Goal: Information Seeking & Learning: Learn about a topic

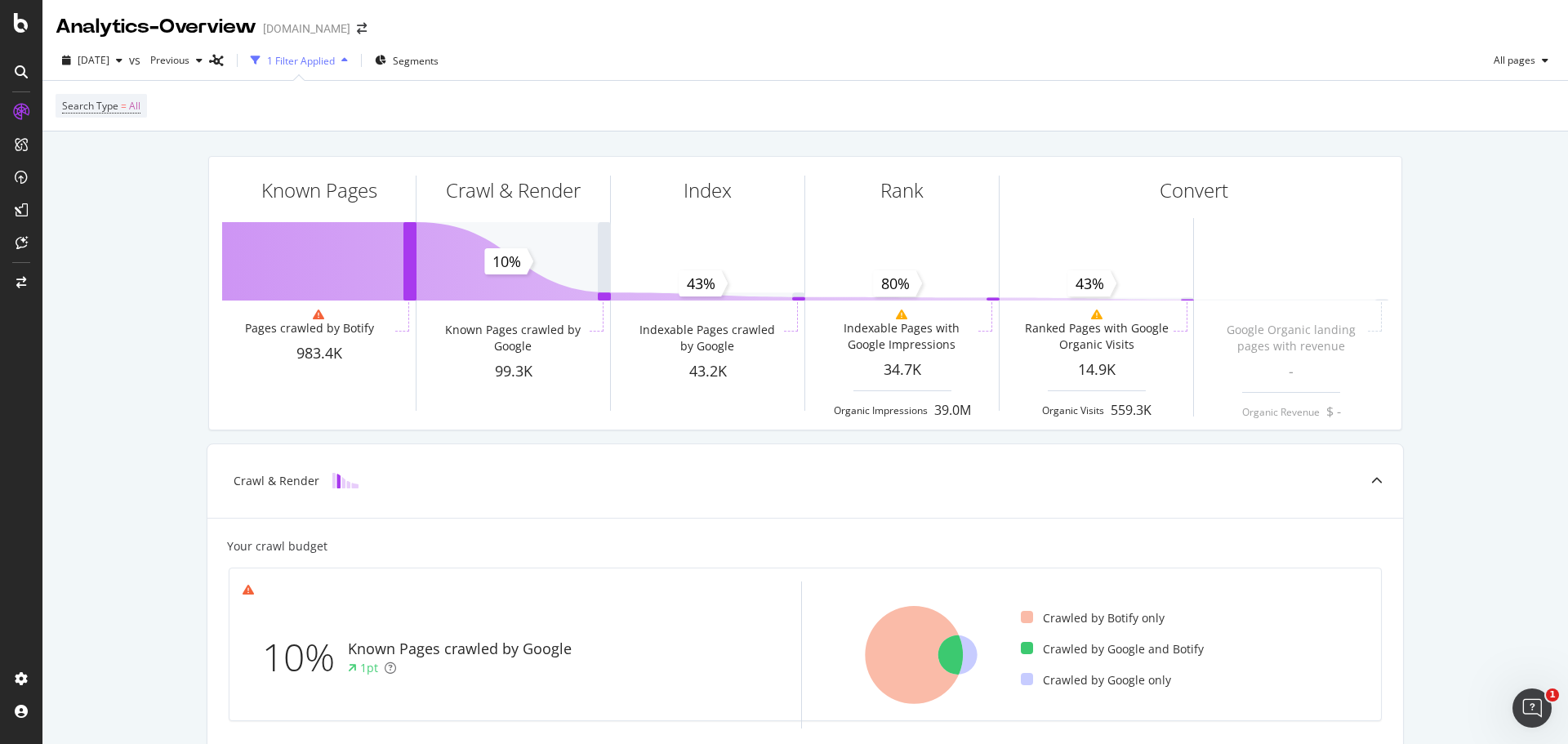
click at [9, 64] on div at bounding box center [21, 72] width 27 height 27
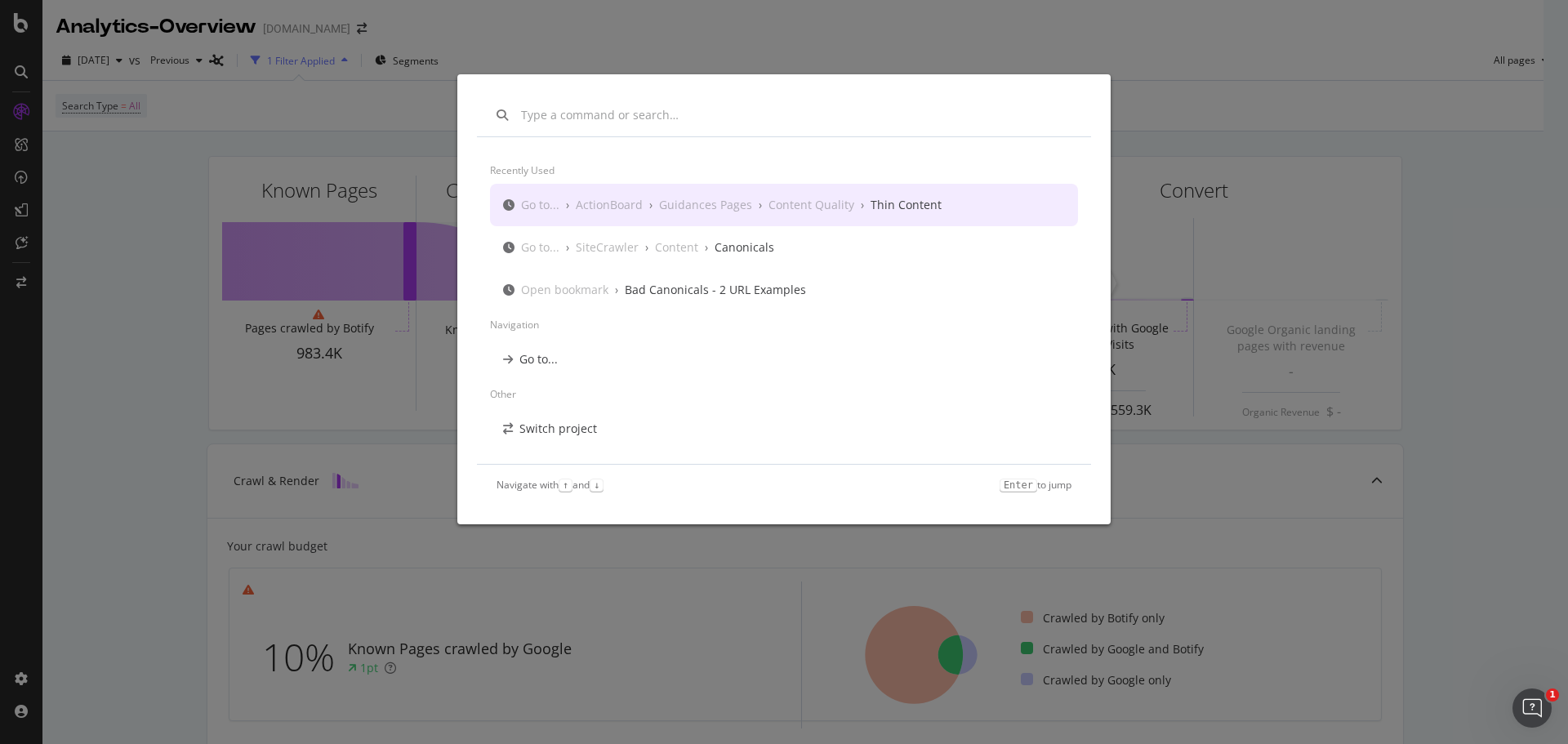
click at [616, 111] on input "modal" at bounding box center [796, 115] width 551 height 16
type input "t"
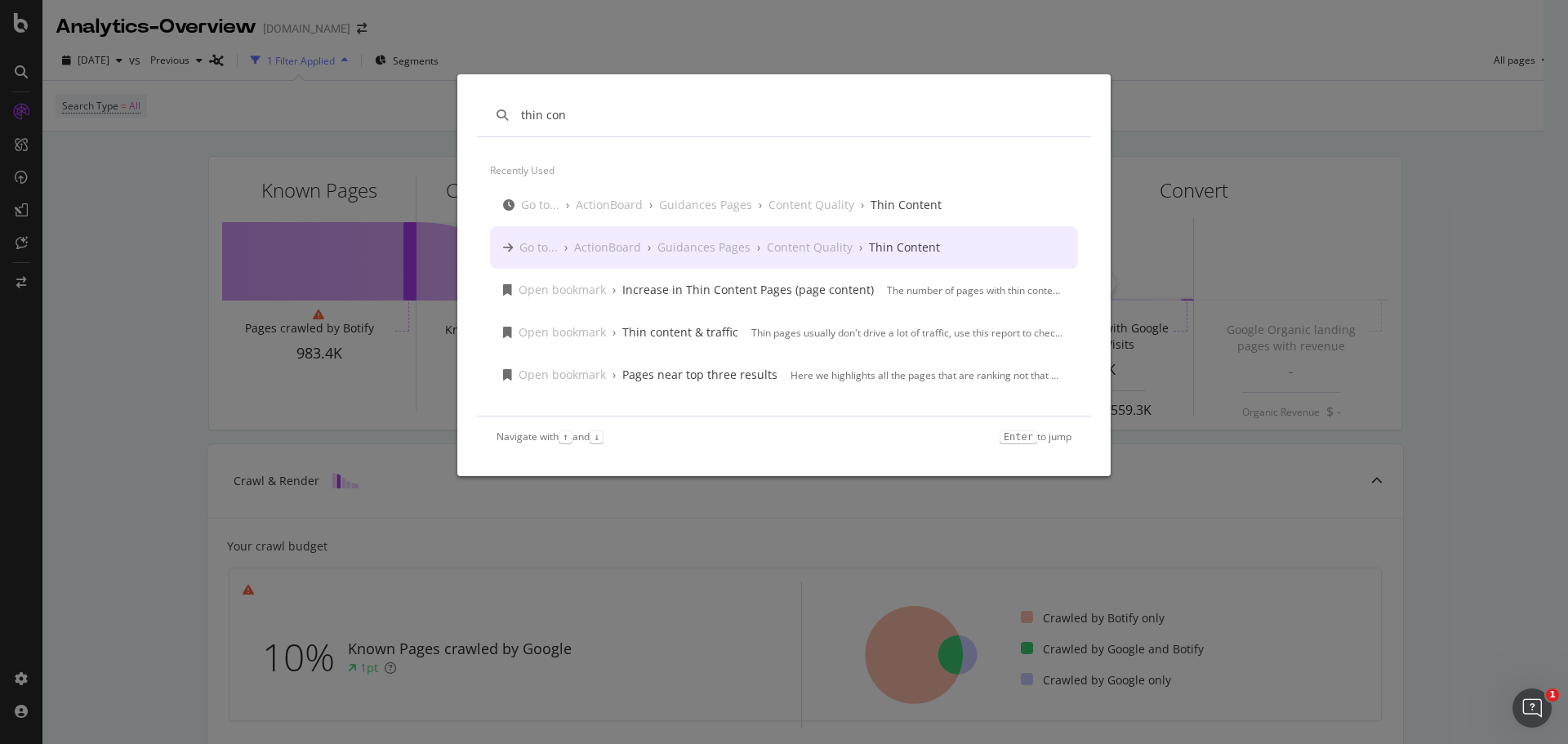
type input "thin con"
click at [125, 215] on div "thin con Recently used Go to... › ActionBoard › Guidances Pages › Content Quali…" at bounding box center [784, 372] width 1568 height 744
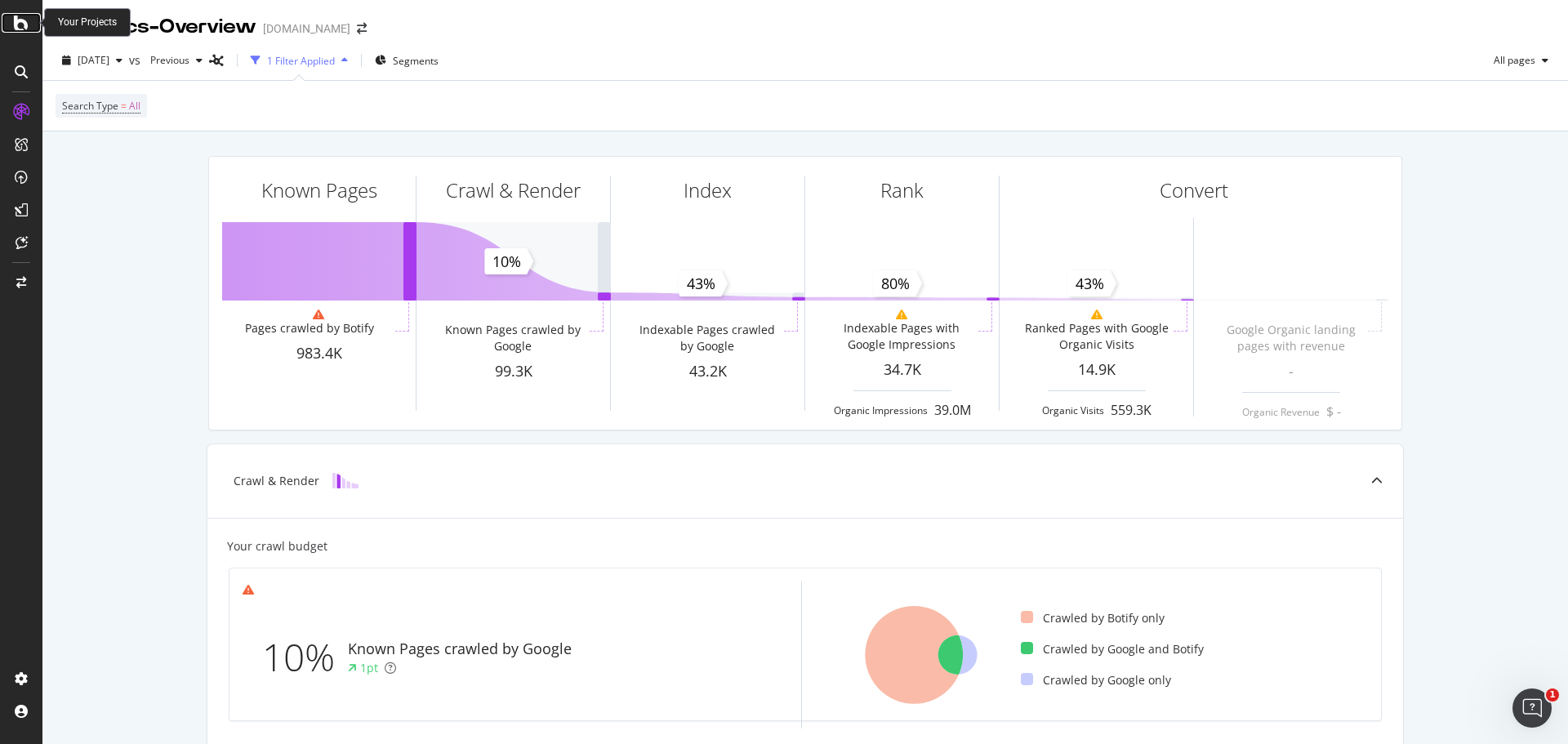
click at [15, 20] on icon at bounding box center [21, 22] width 15 height 20
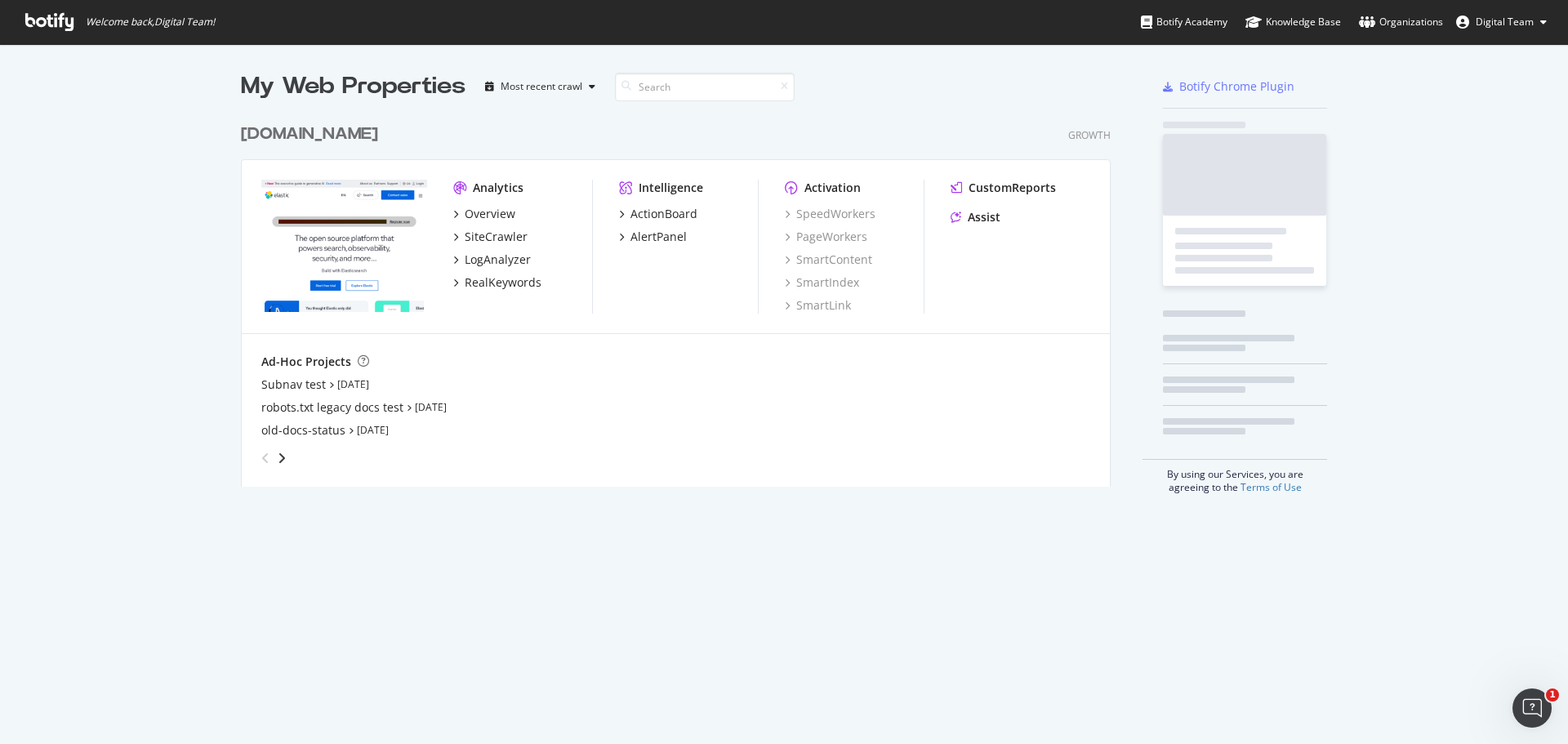
scroll to position [732, 1543]
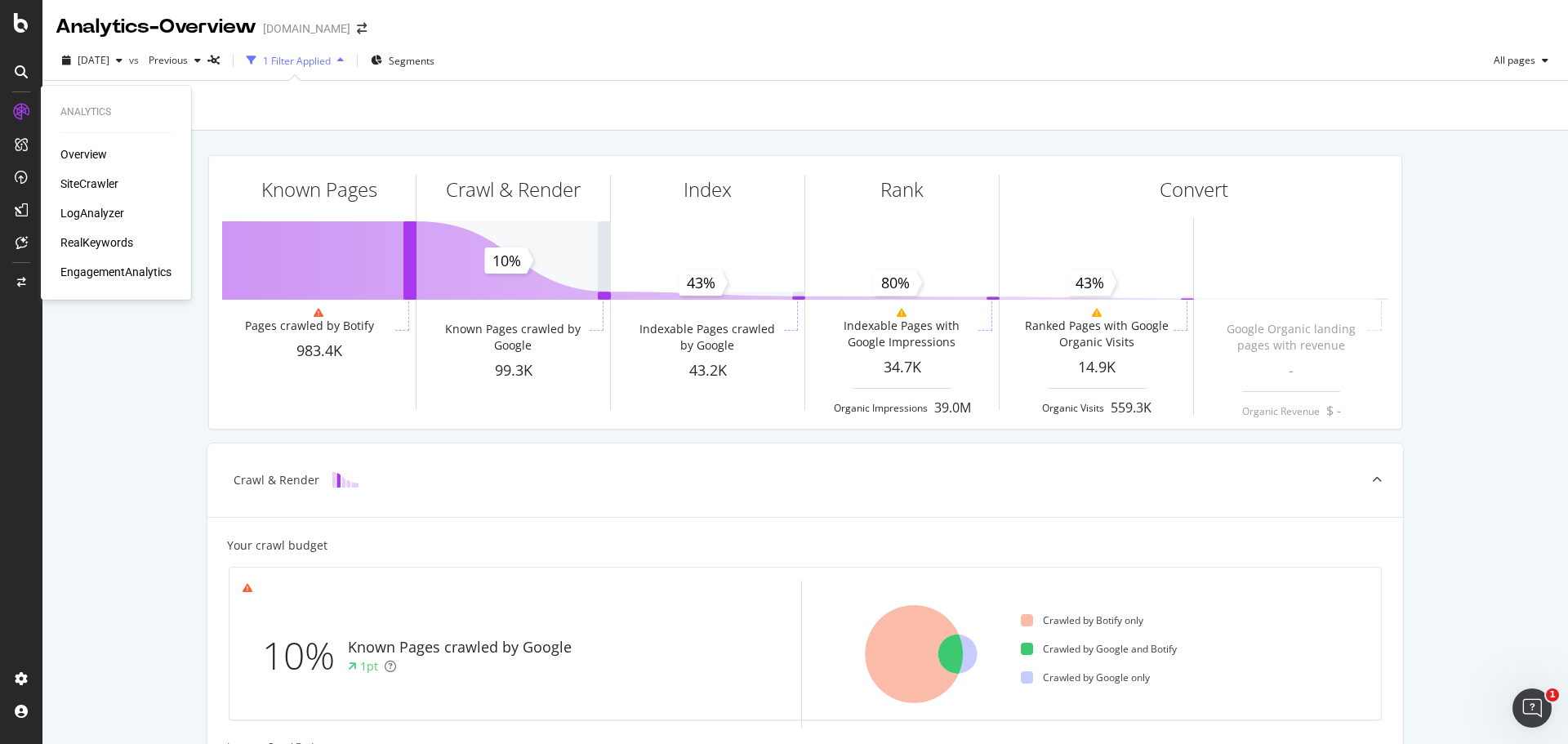
click at [93, 153] on div "Overview" at bounding box center [84, 154] width 46 height 16
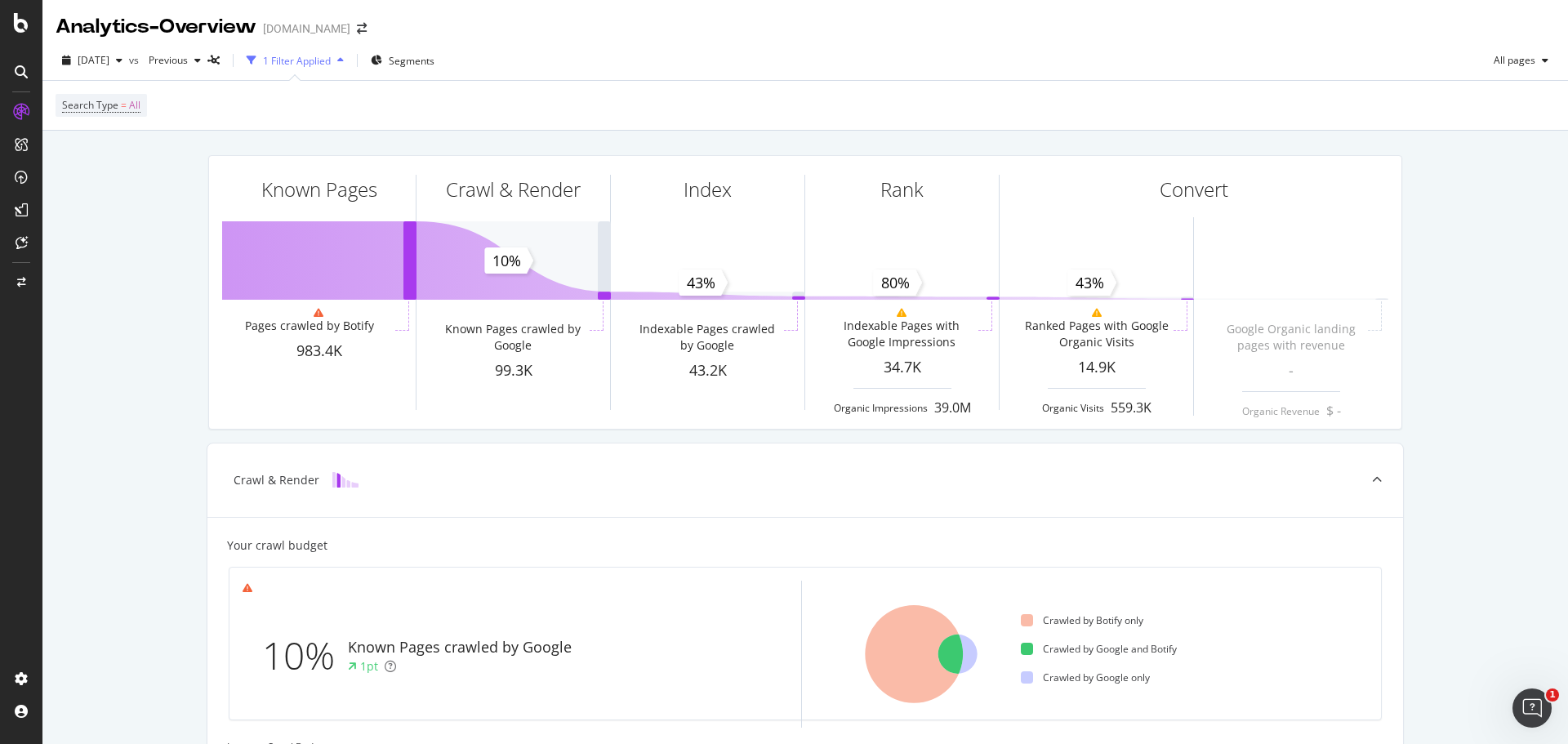
click at [197, 31] on div "Analytics - Overview" at bounding box center [156, 27] width 201 height 27
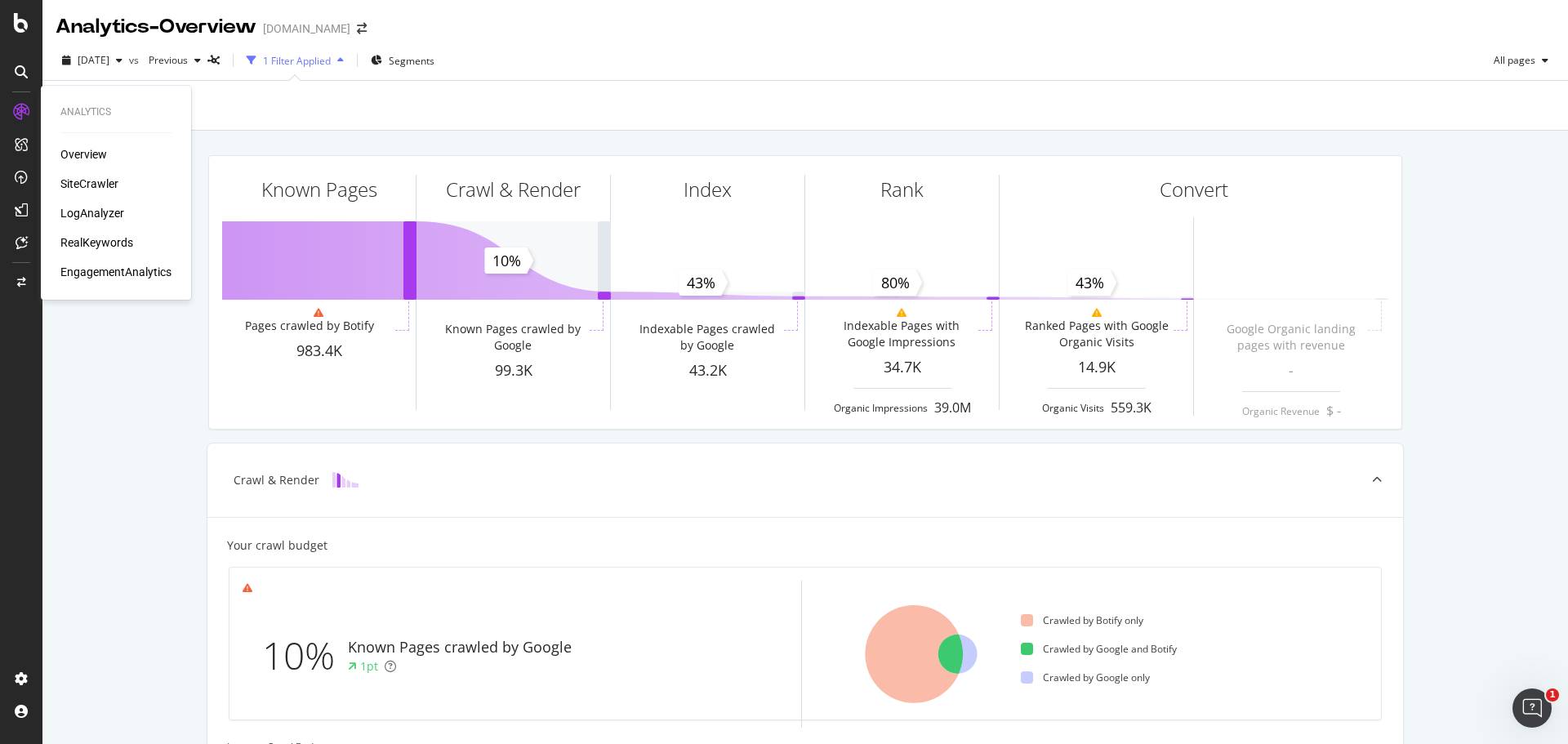
click at [89, 177] on div "SiteCrawler" at bounding box center [90, 183] width 58 height 16
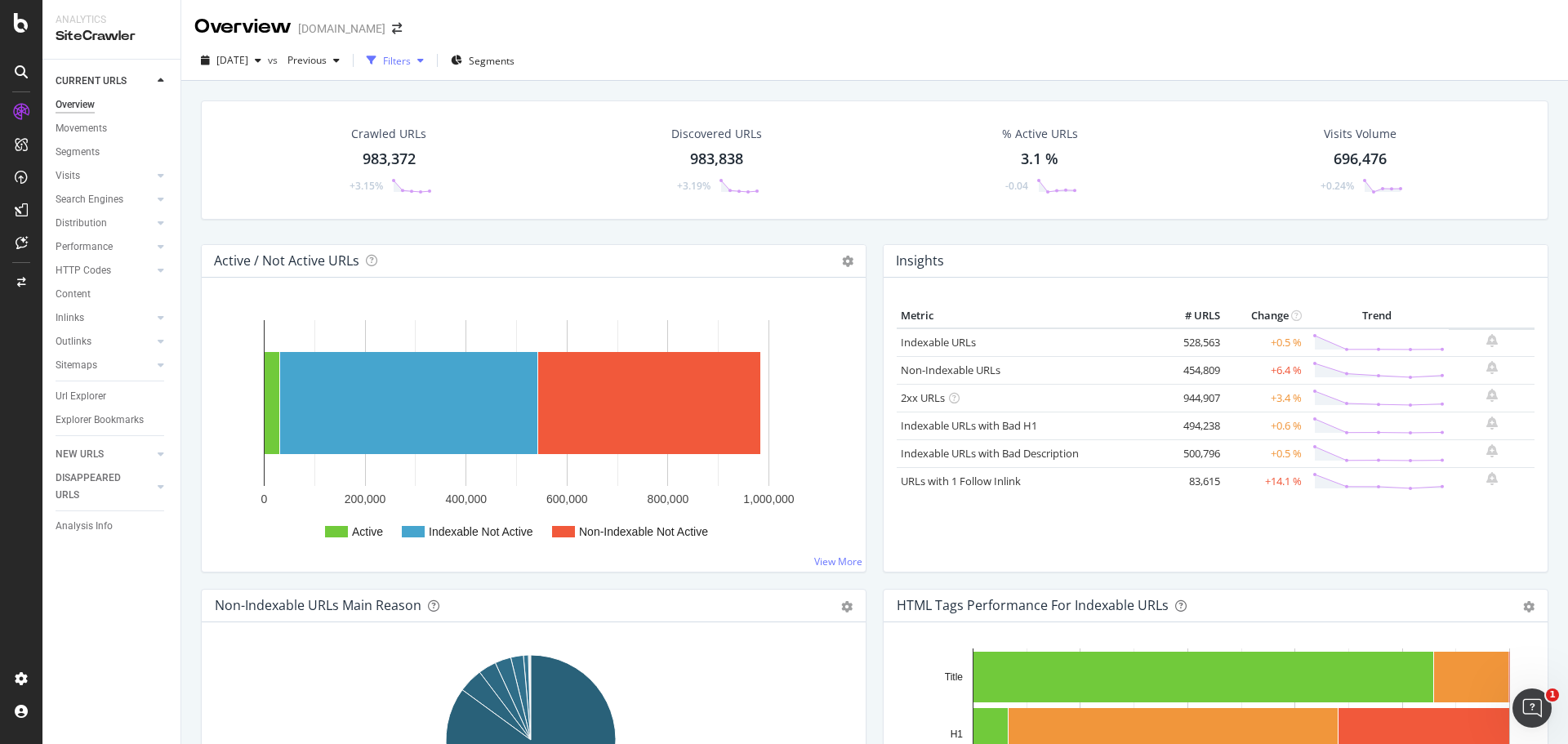
click at [430, 68] on div "Filters" at bounding box center [395, 60] width 70 height 25
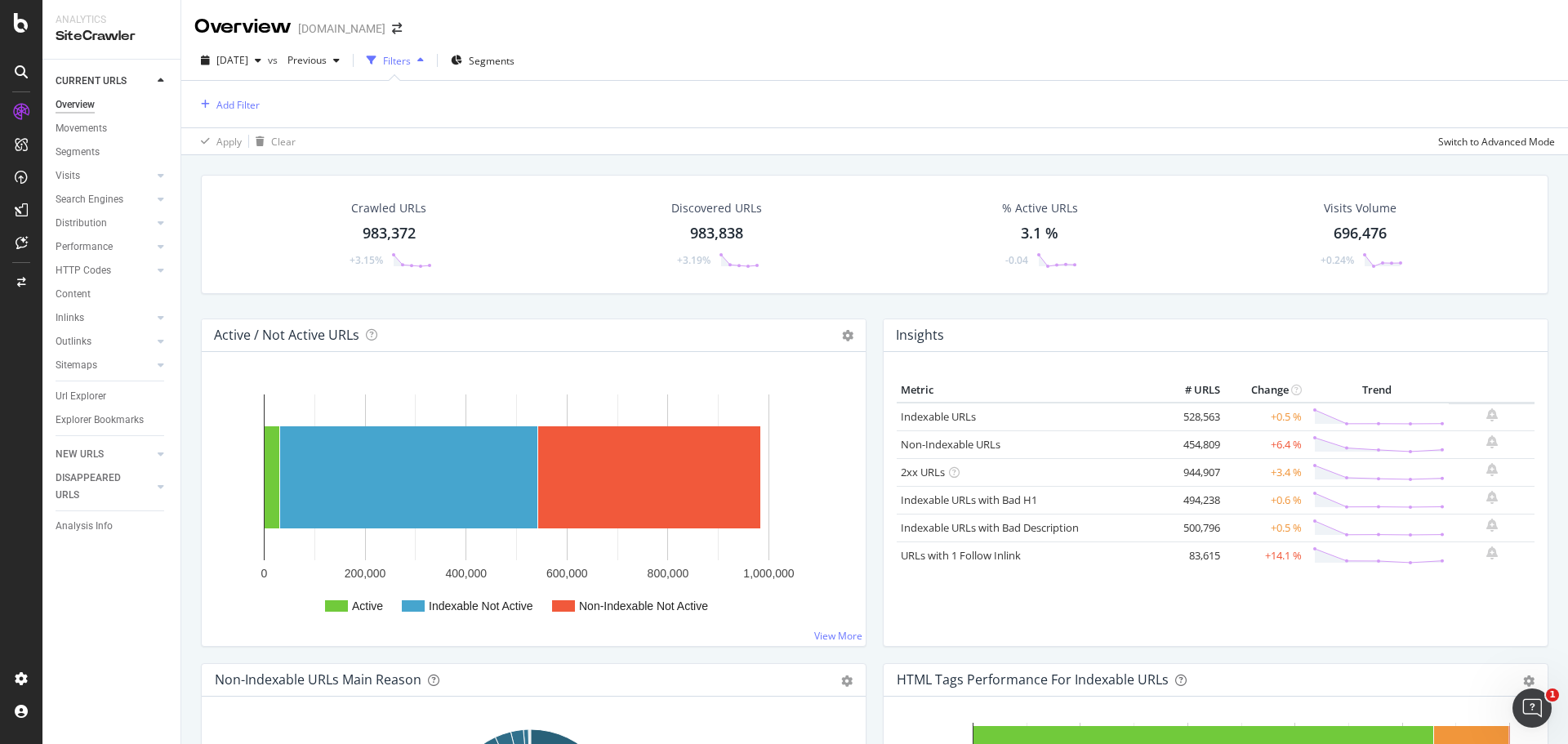
click at [430, 68] on div "Filters" at bounding box center [395, 60] width 70 height 25
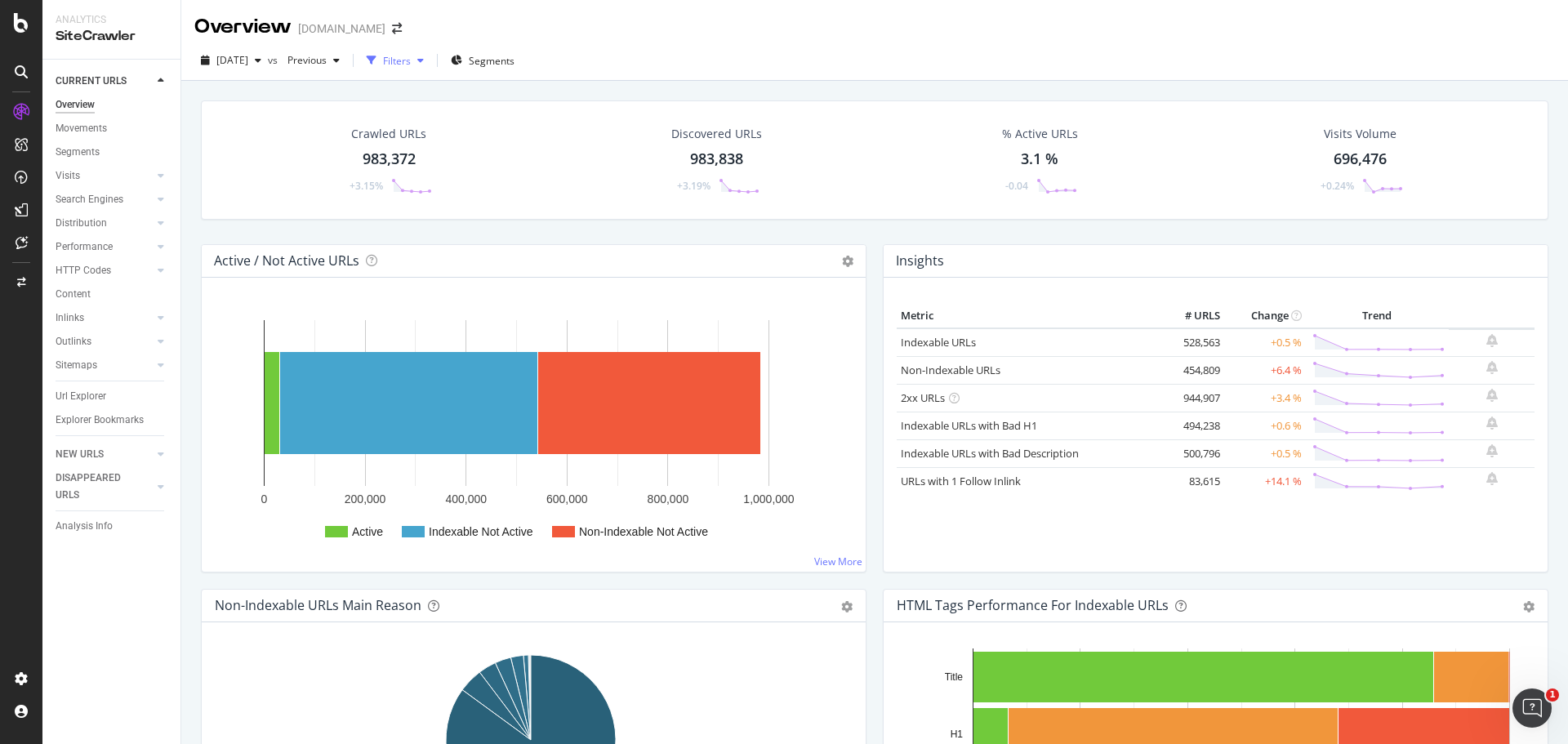
click at [430, 63] on div "button" at bounding box center [420, 60] width 20 height 9
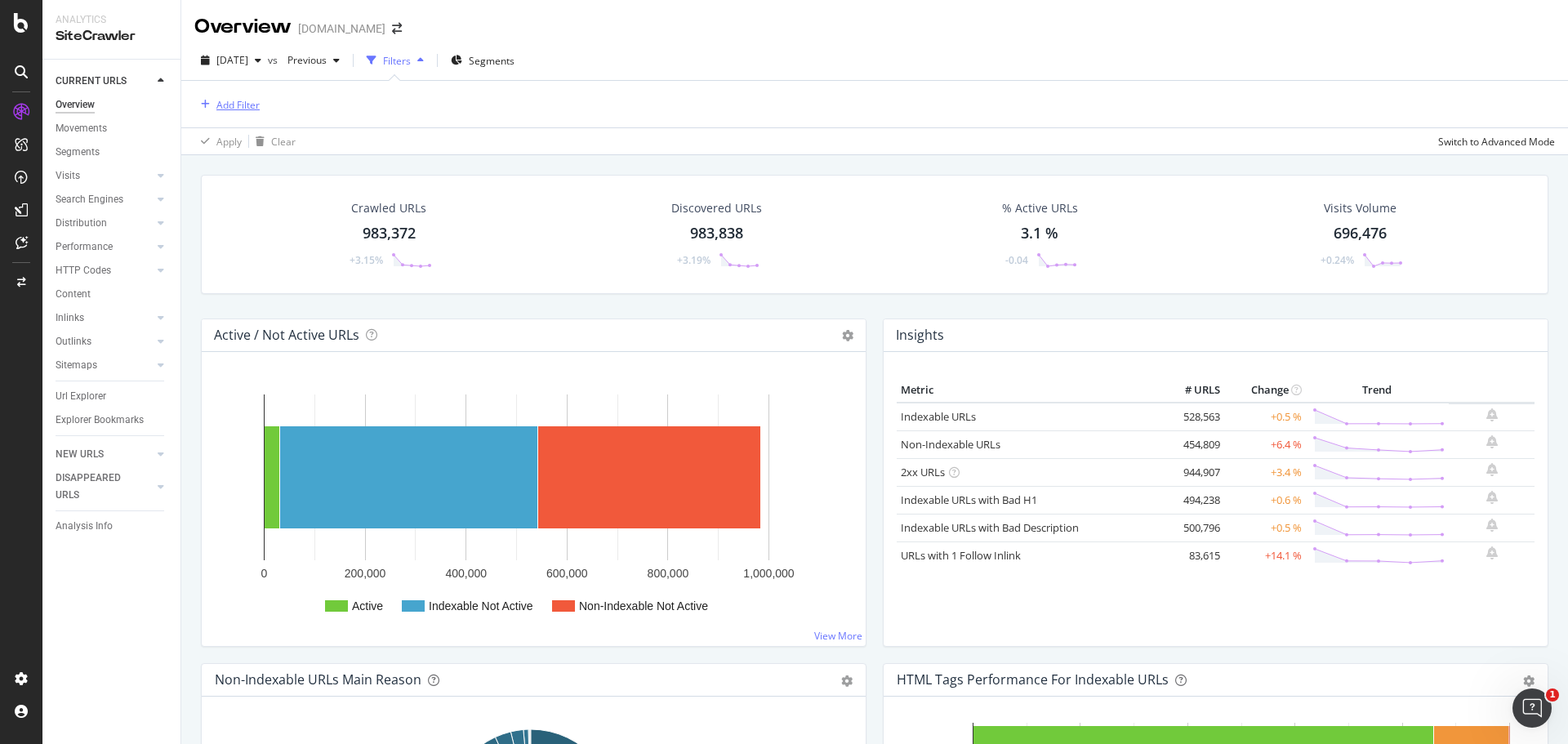
click at [234, 105] on div "Add Filter" at bounding box center [238, 105] width 44 height 14
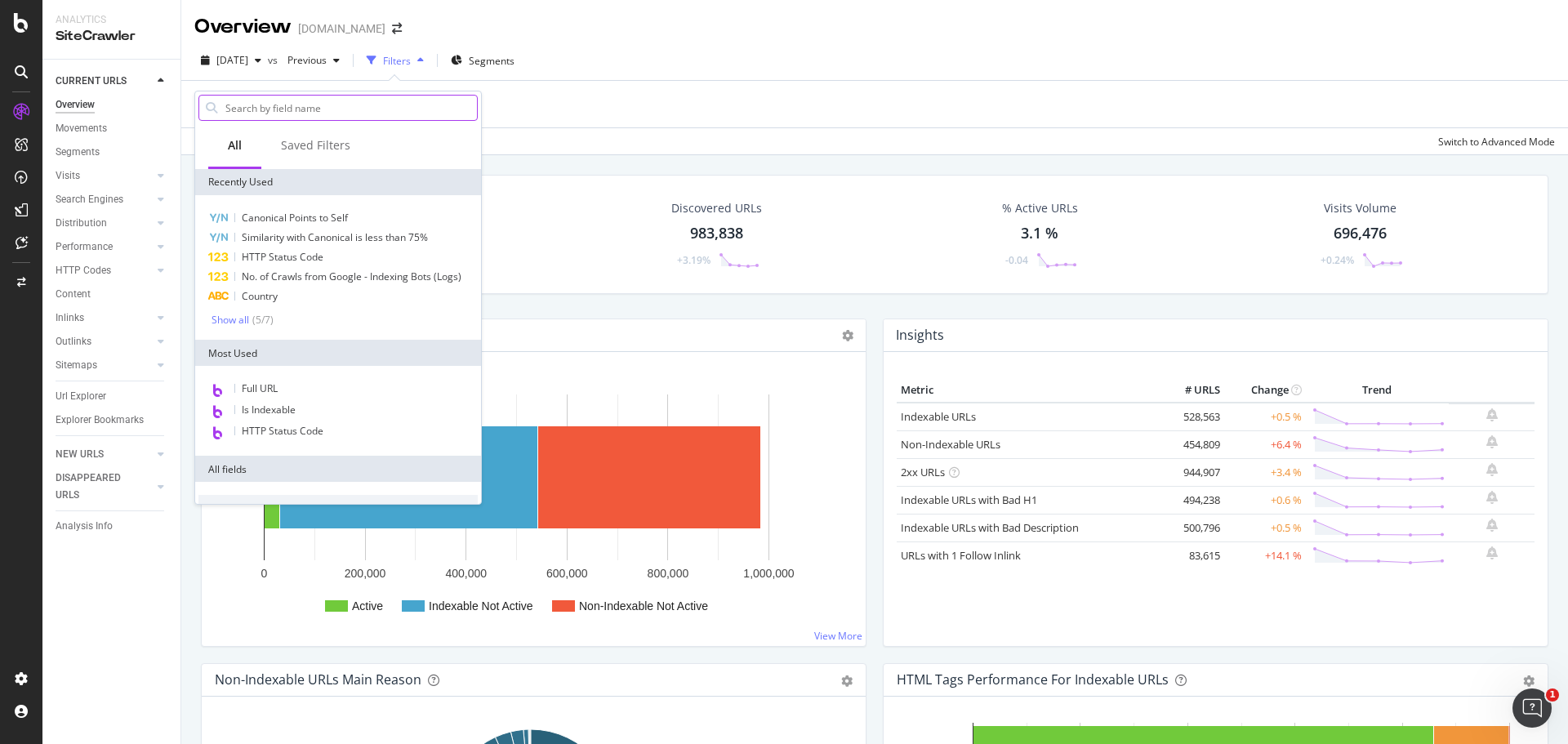
click at [368, 117] on input "text" at bounding box center [351, 108] width 253 height 25
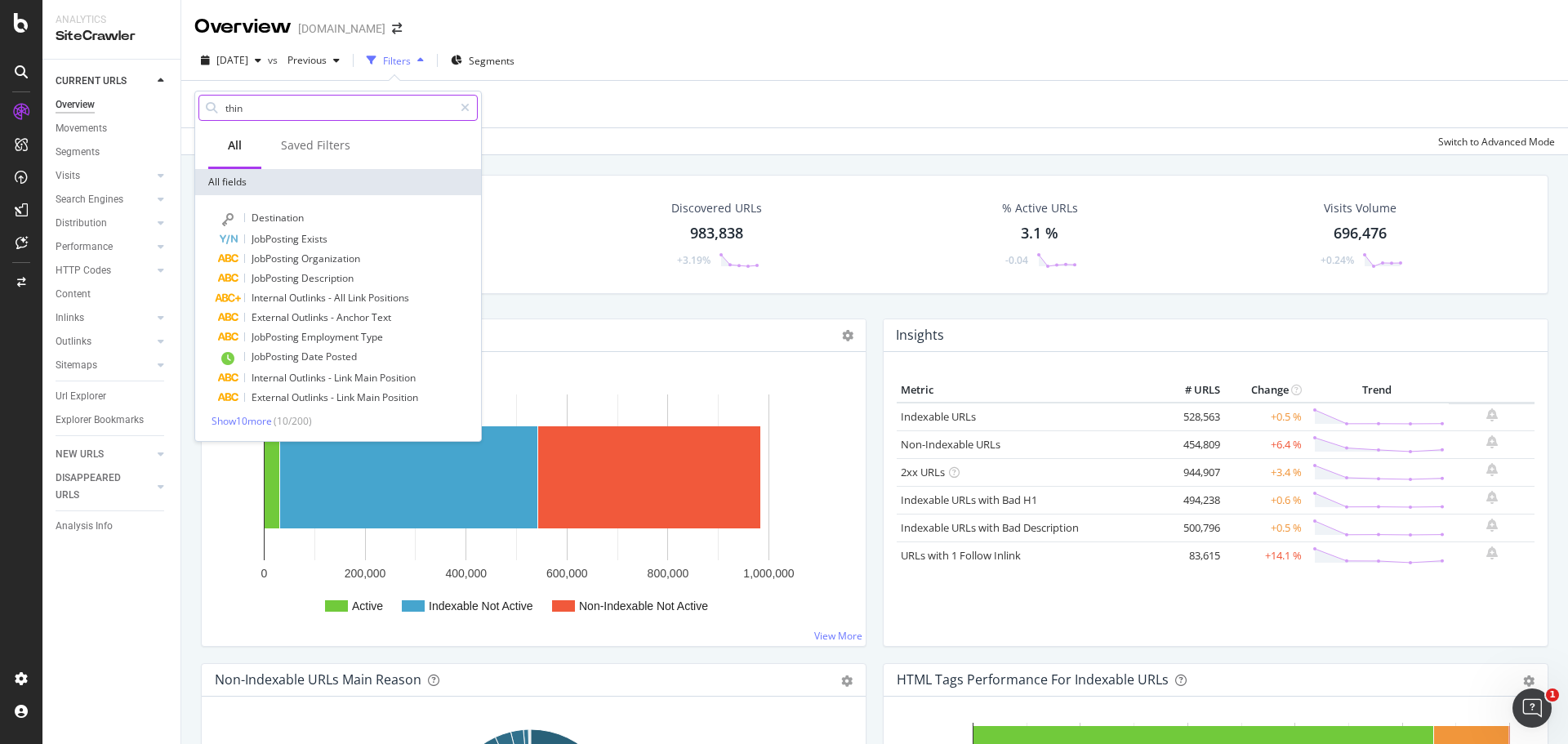
click at [372, 114] on input "thin" at bounding box center [339, 108] width 229 height 25
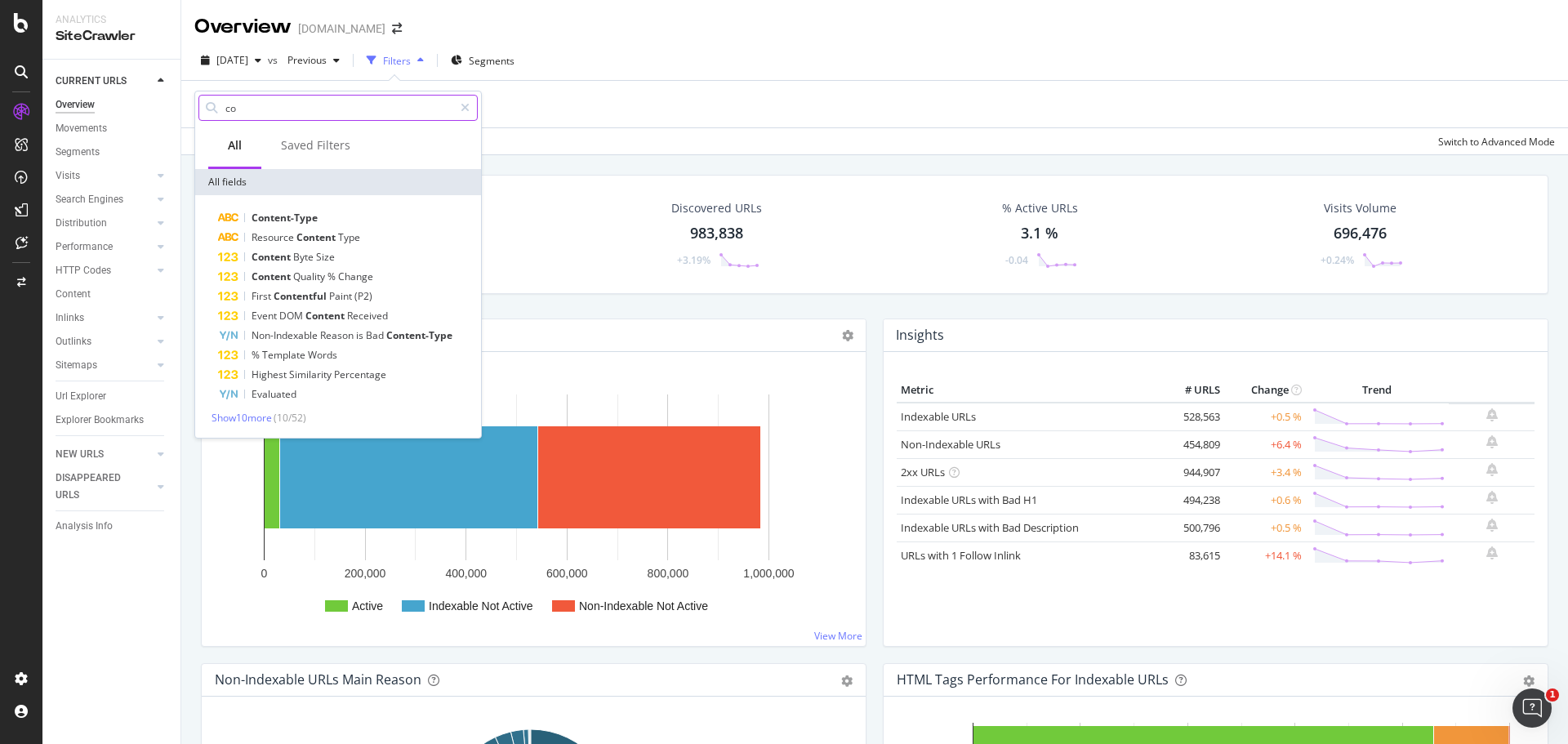
type input "c"
click at [285, 108] on input "word" at bounding box center [339, 108] width 229 height 25
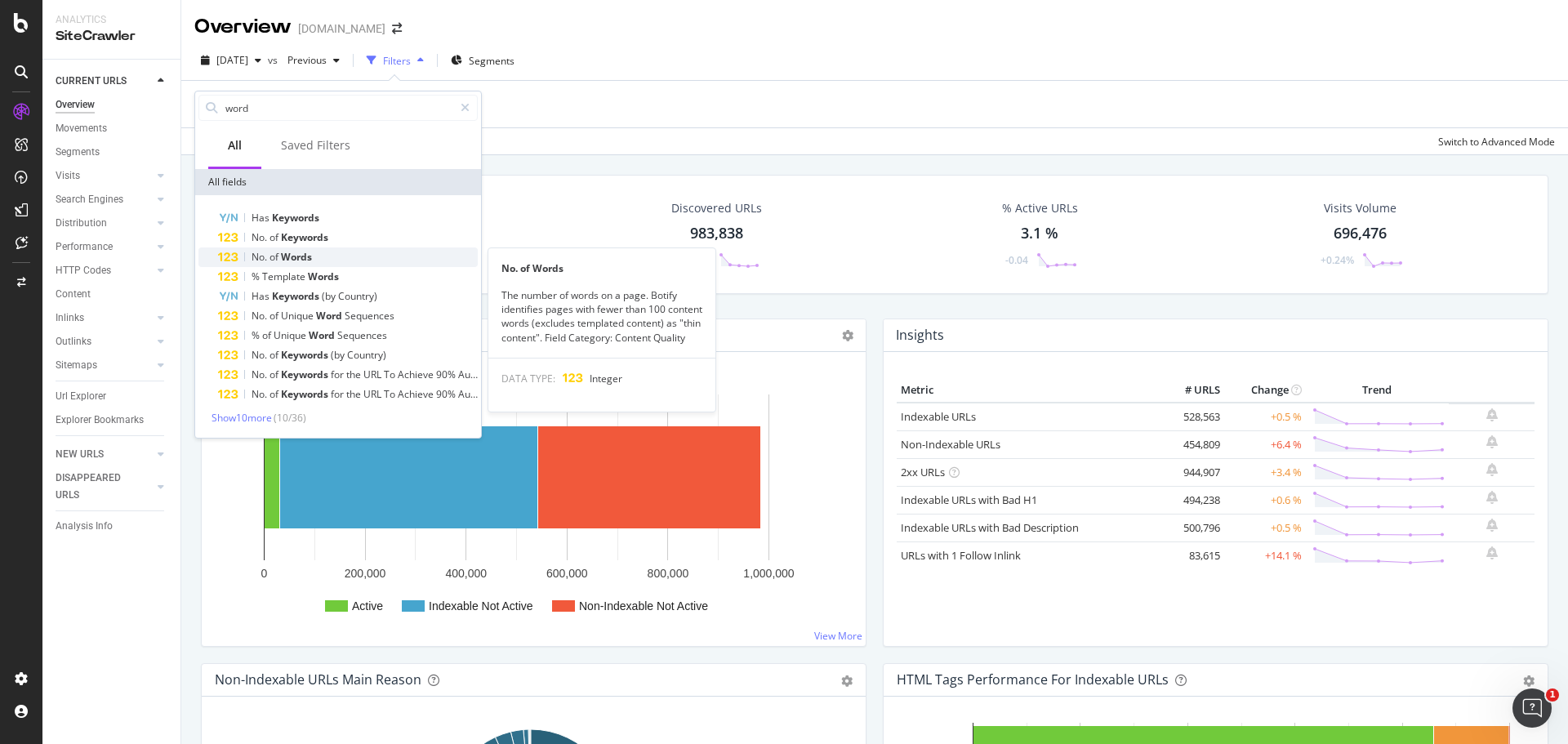
type input "word"
click at [343, 253] on div "No. of Words" at bounding box center [348, 257] width 260 height 20
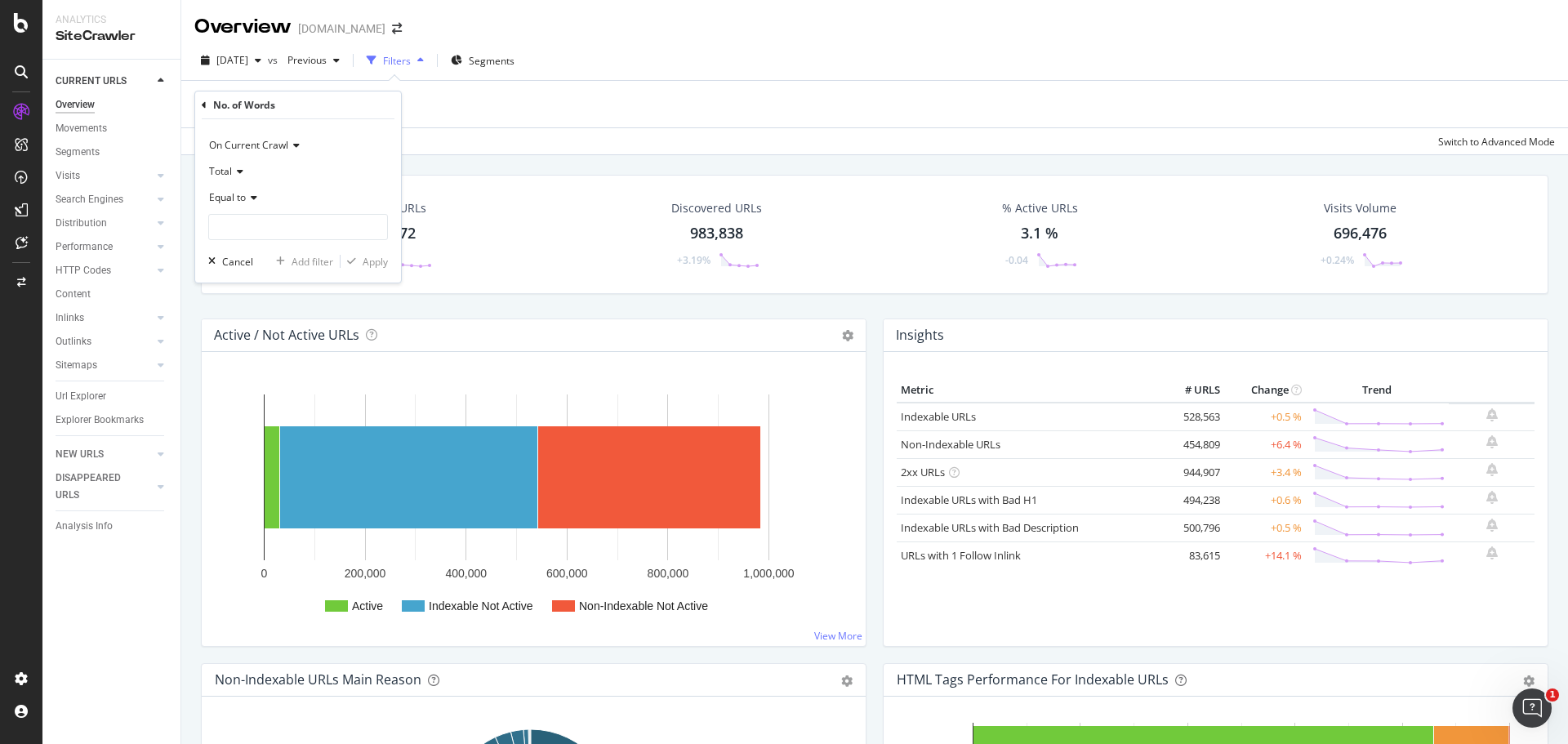
click at [257, 200] on icon at bounding box center [251, 197] width 11 height 9
click at [301, 272] on div "Less than" at bounding box center [299, 274] width 174 height 21
click at [282, 231] on input "number" at bounding box center [298, 227] width 180 height 27
type input "200"
click at [361, 264] on div "button" at bounding box center [351, 261] width 22 height 9
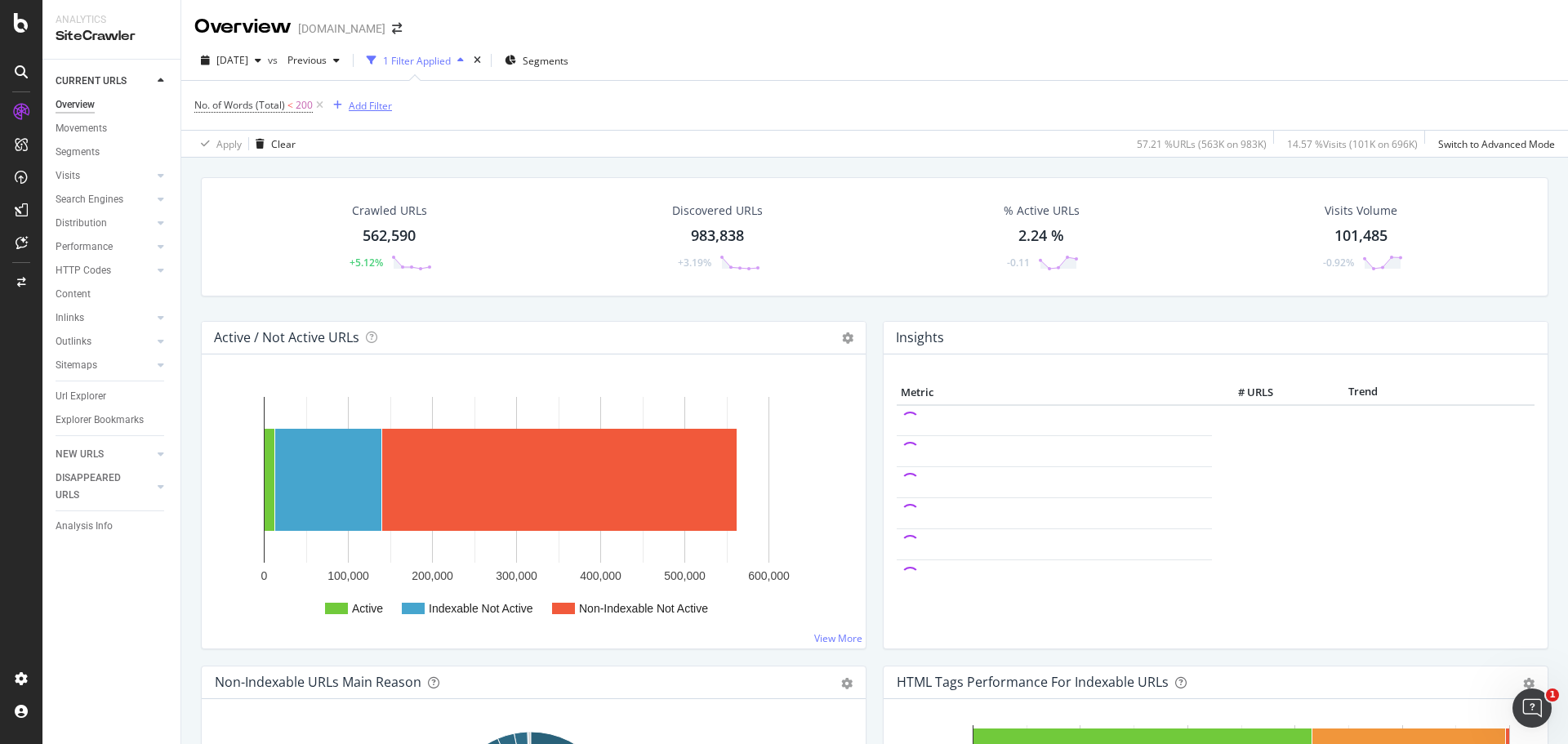
click at [357, 102] on div "Add Filter" at bounding box center [370, 106] width 44 height 14
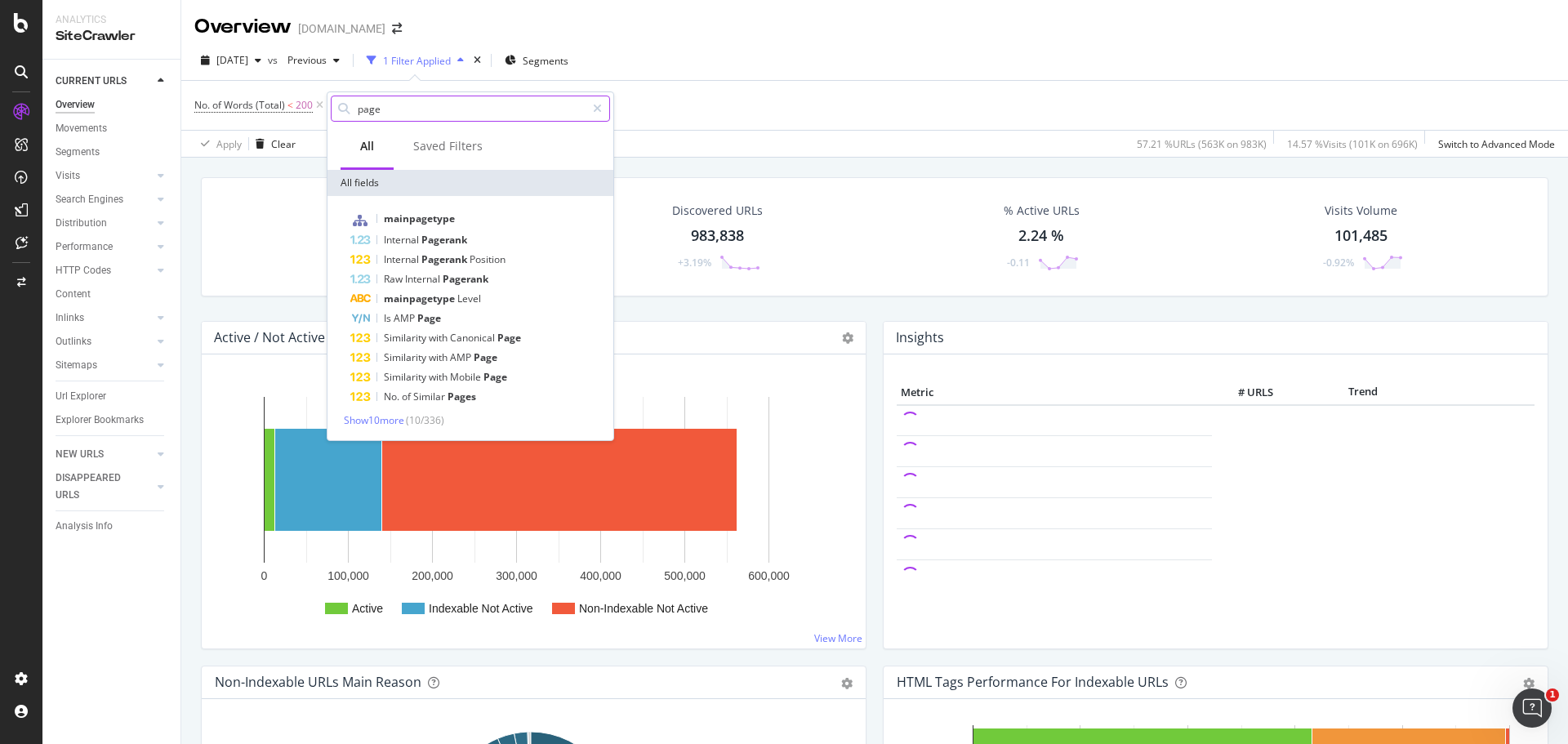
click at [435, 119] on input "page" at bounding box center [470, 109] width 229 height 25
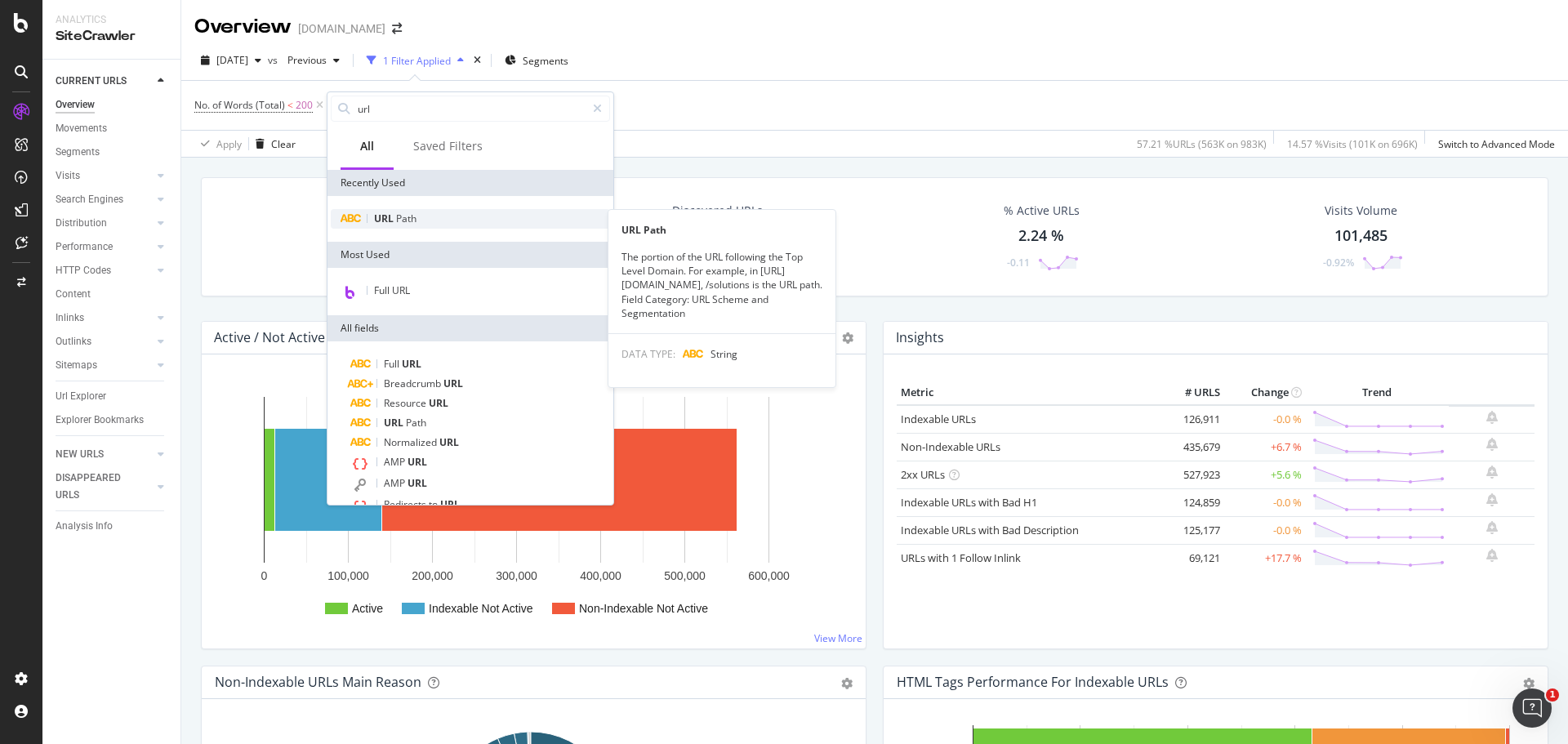
type input "url"
click at [406, 224] on span "Path" at bounding box center [406, 218] width 21 height 14
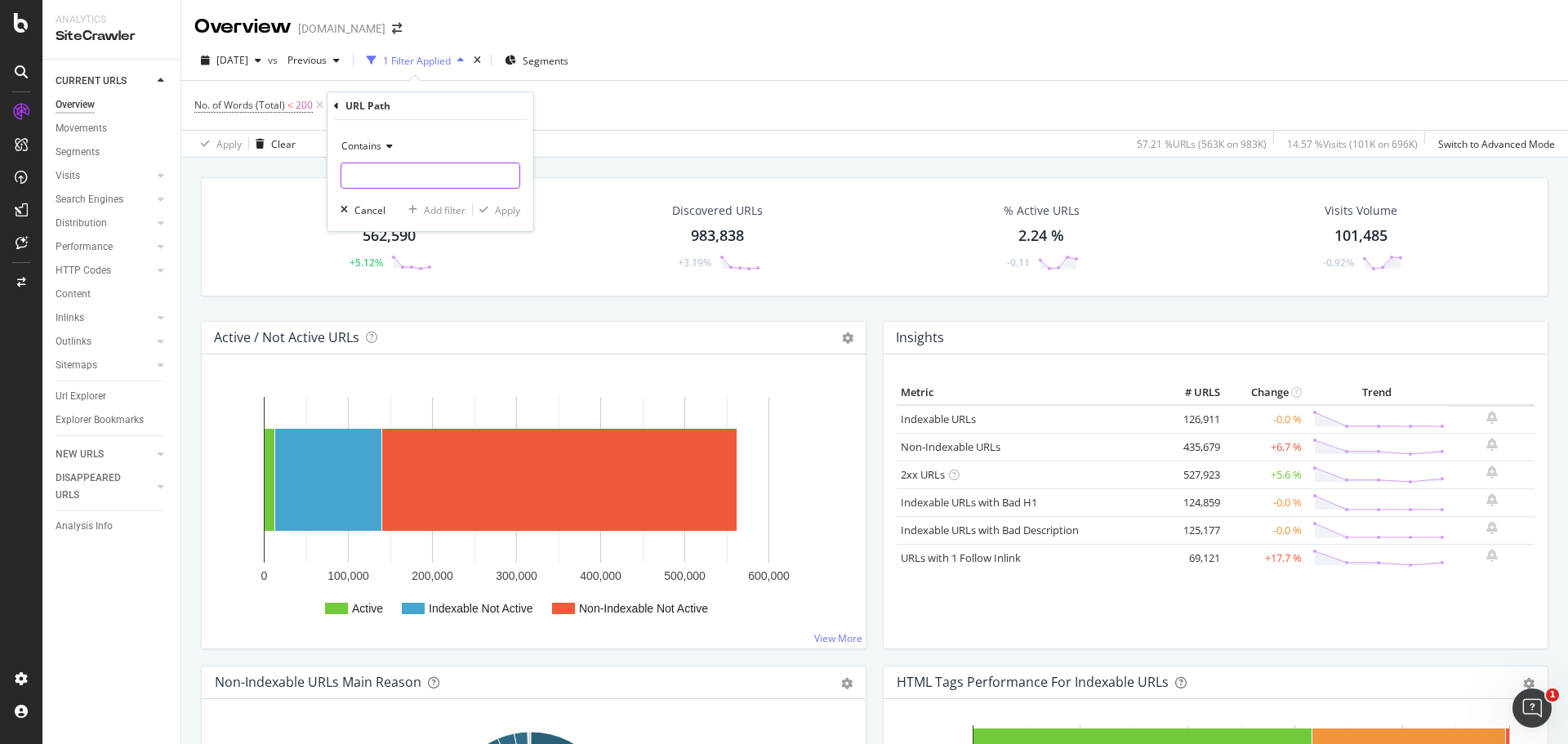
click at [396, 179] on input "text" at bounding box center [430, 175] width 178 height 27
type input "/blog/"
click at [490, 208] on div "button" at bounding box center [484, 210] width 22 height 9
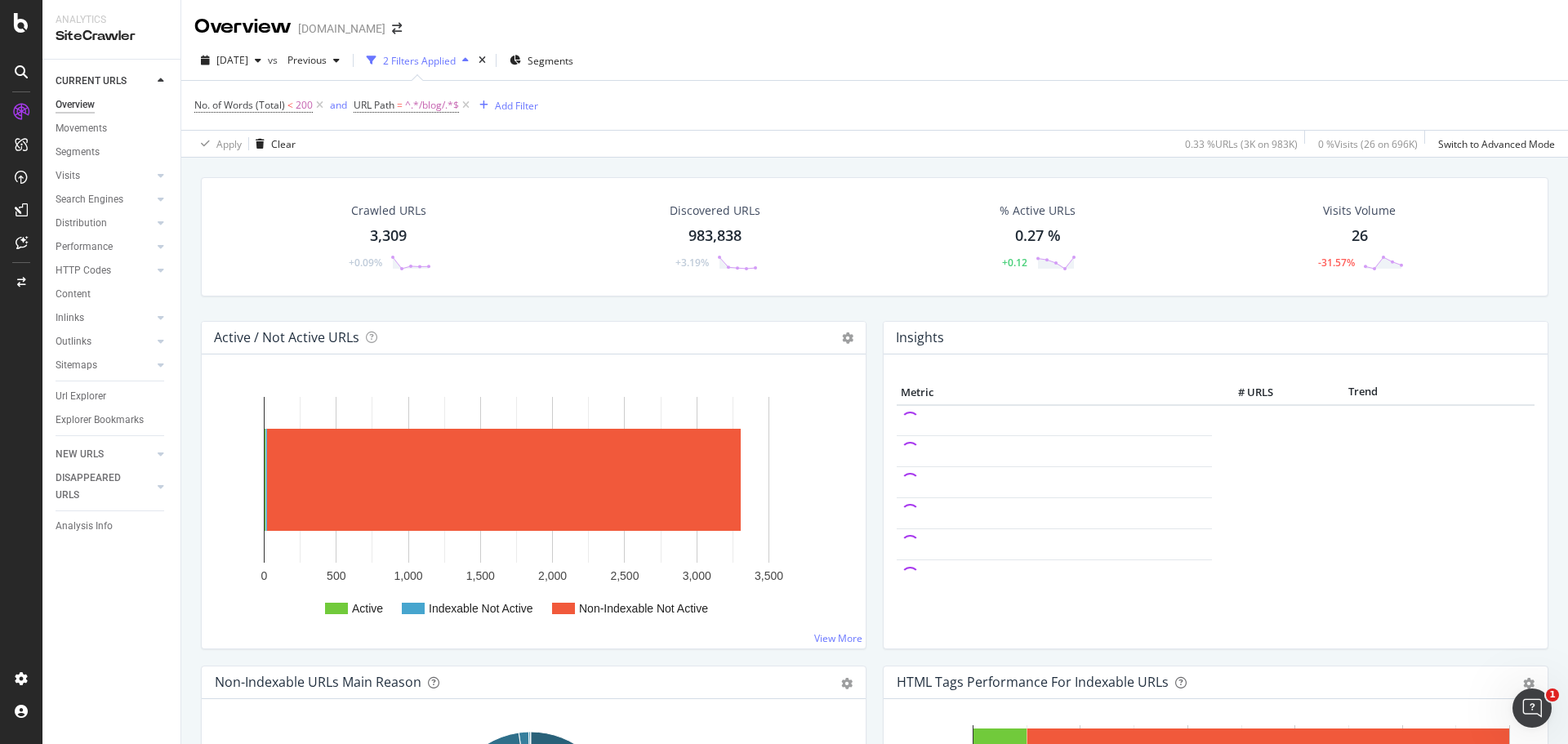
click at [384, 233] on div "3,309" at bounding box center [388, 236] width 37 height 21
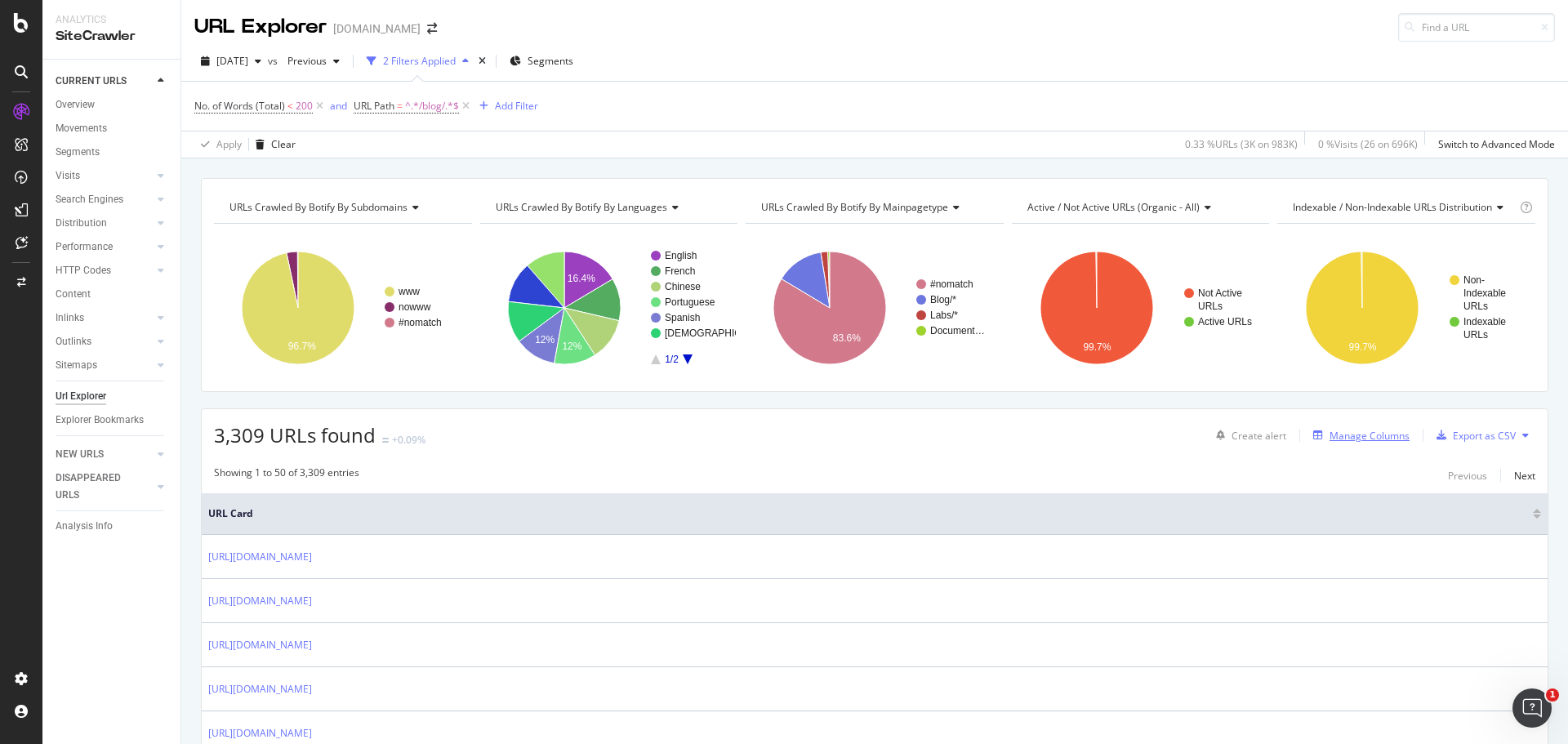
click at [1341, 442] on div "Manage Columns" at bounding box center [1370, 435] width 80 height 14
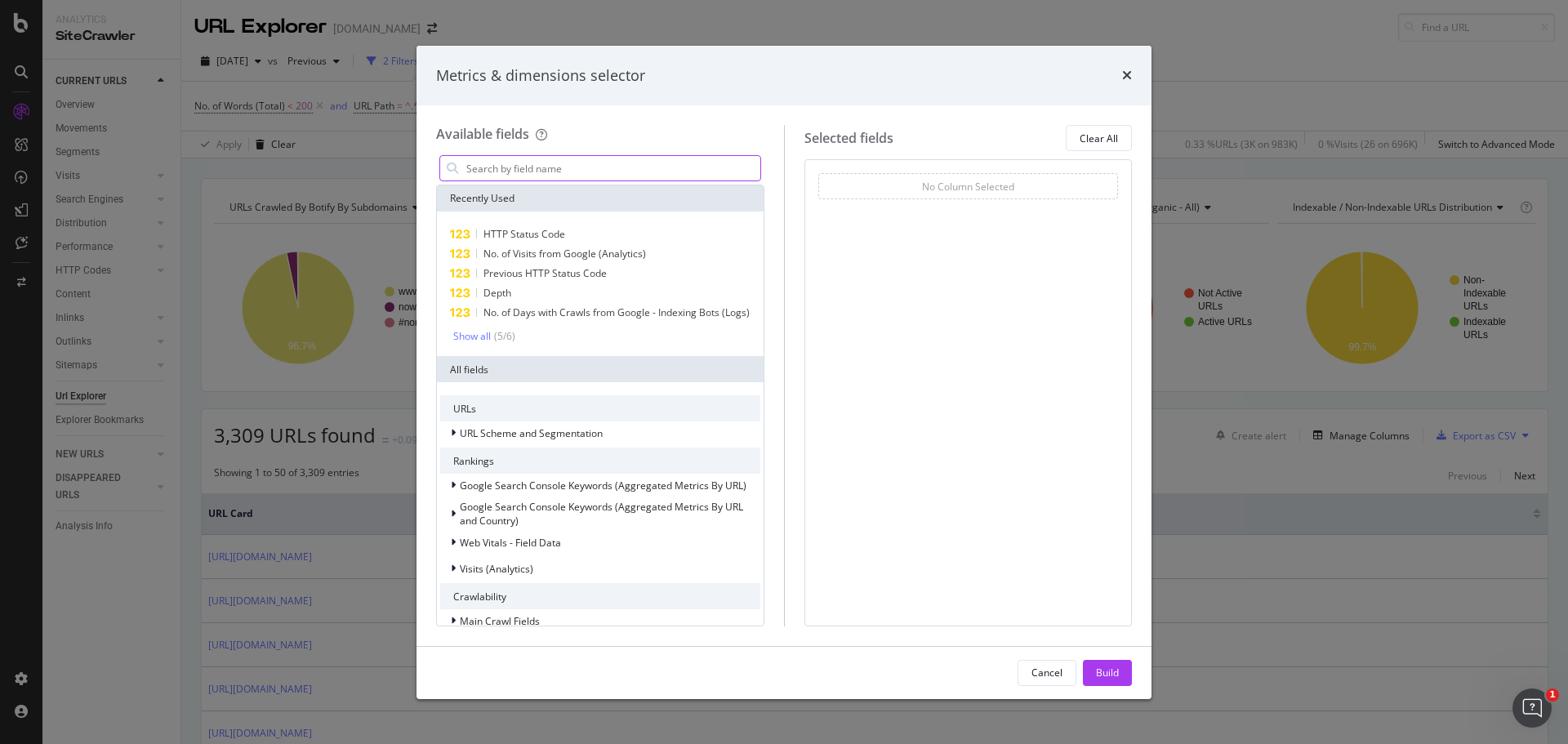
drag, startPoint x: 554, startPoint y: 174, endPoint x: 555, endPoint y: 164, distance: 10.0
click at [554, 173] on input "modal" at bounding box center [613, 168] width 296 height 25
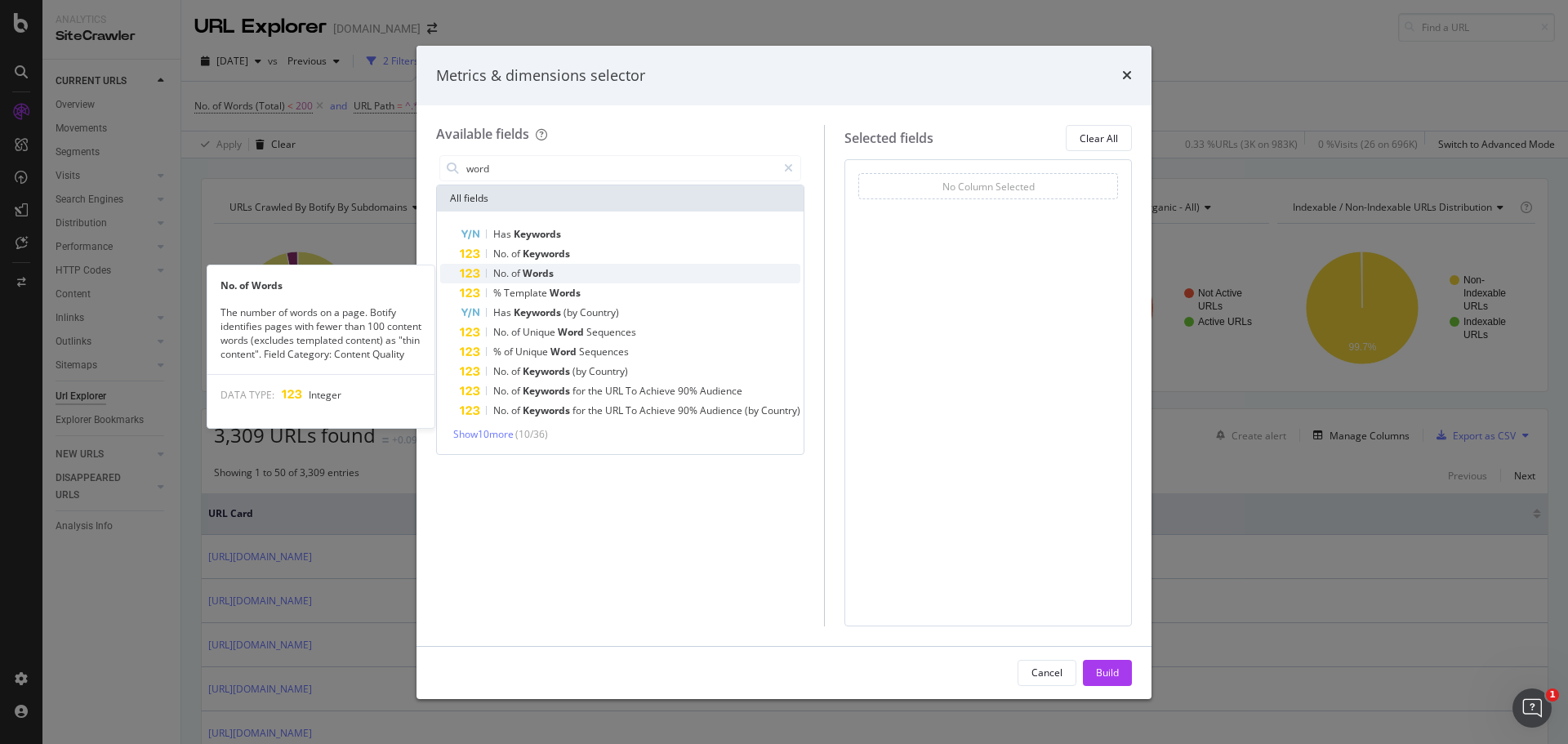
type input "word"
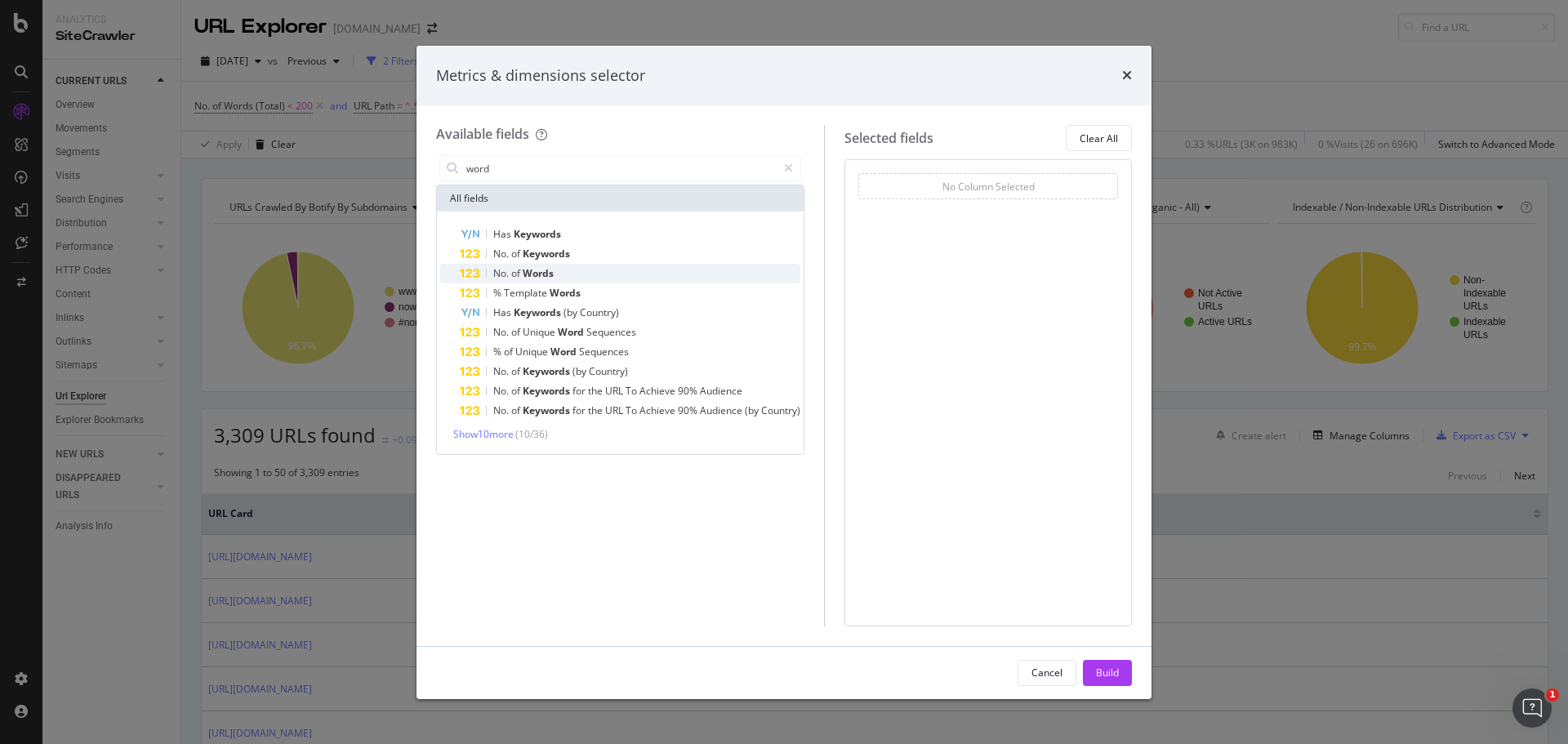
click at [563, 269] on div "No. of Words" at bounding box center [630, 274] width 340 height 20
click at [1123, 76] on icon "times" at bounding box center [1126, 74] width 9 height 13
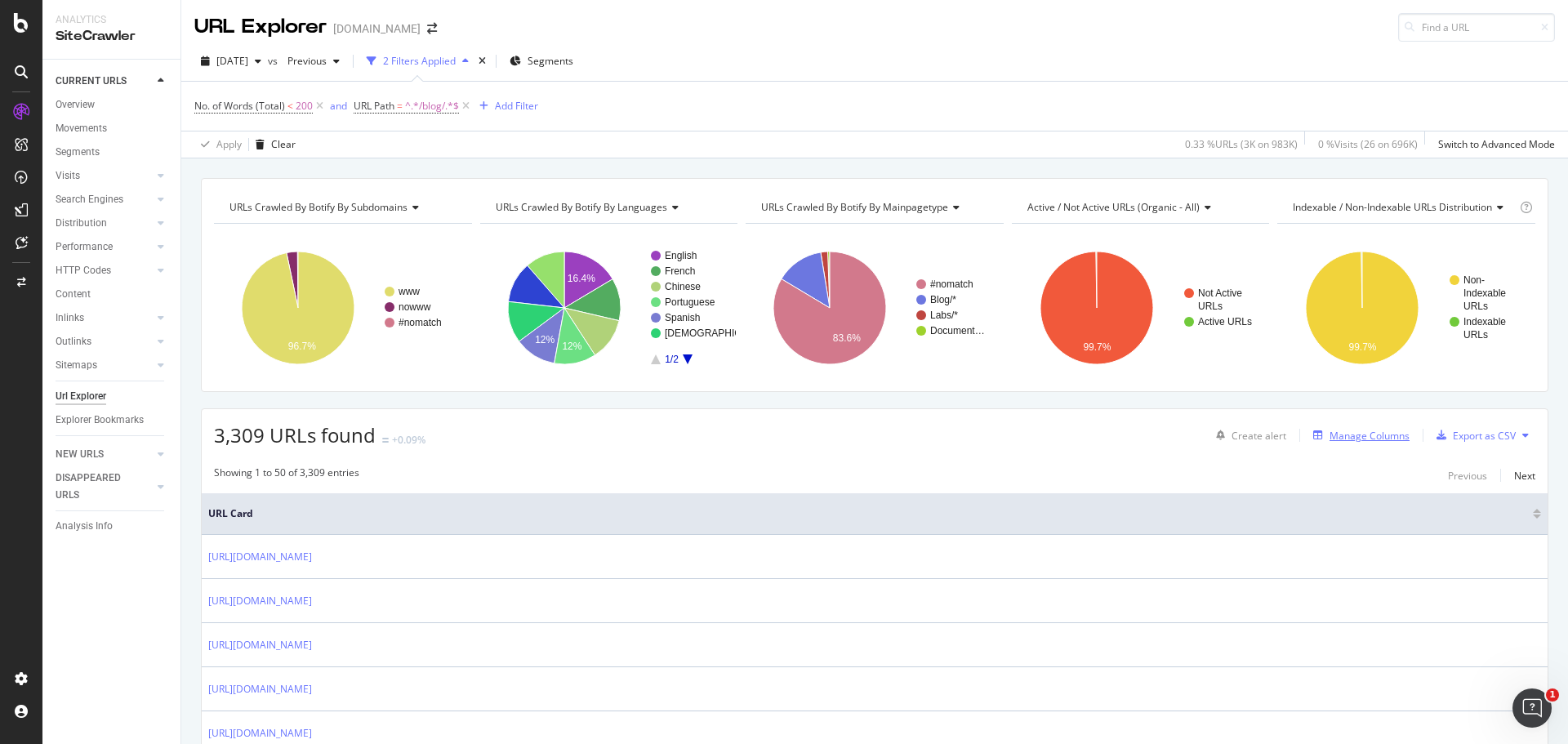
click at [1359, 440] on div "Manage Columns" at bounding box center [1370, 435] width 80 height 14
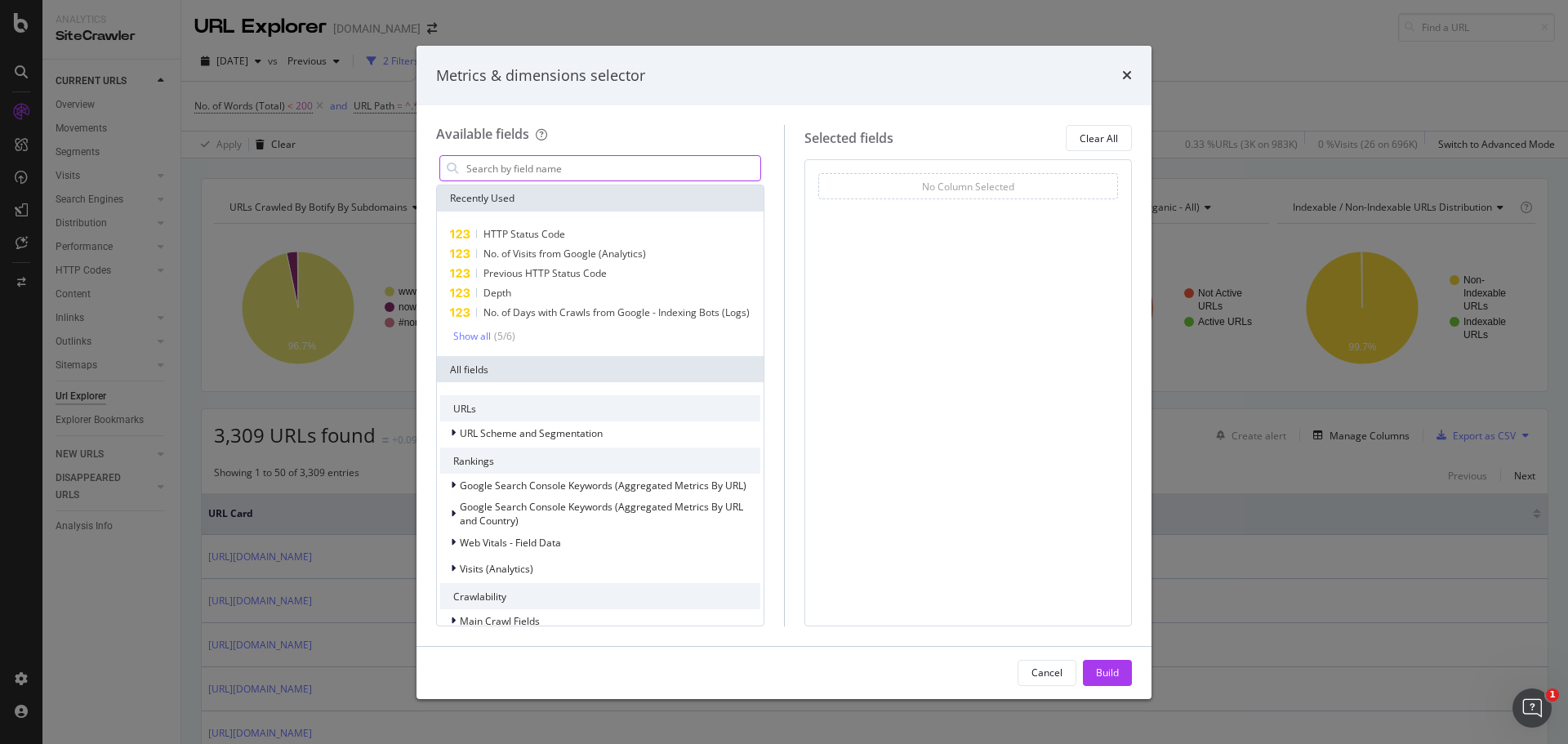
click at [532, 167] on input "modal" at bounding box center [613, 168] width 296 height 25
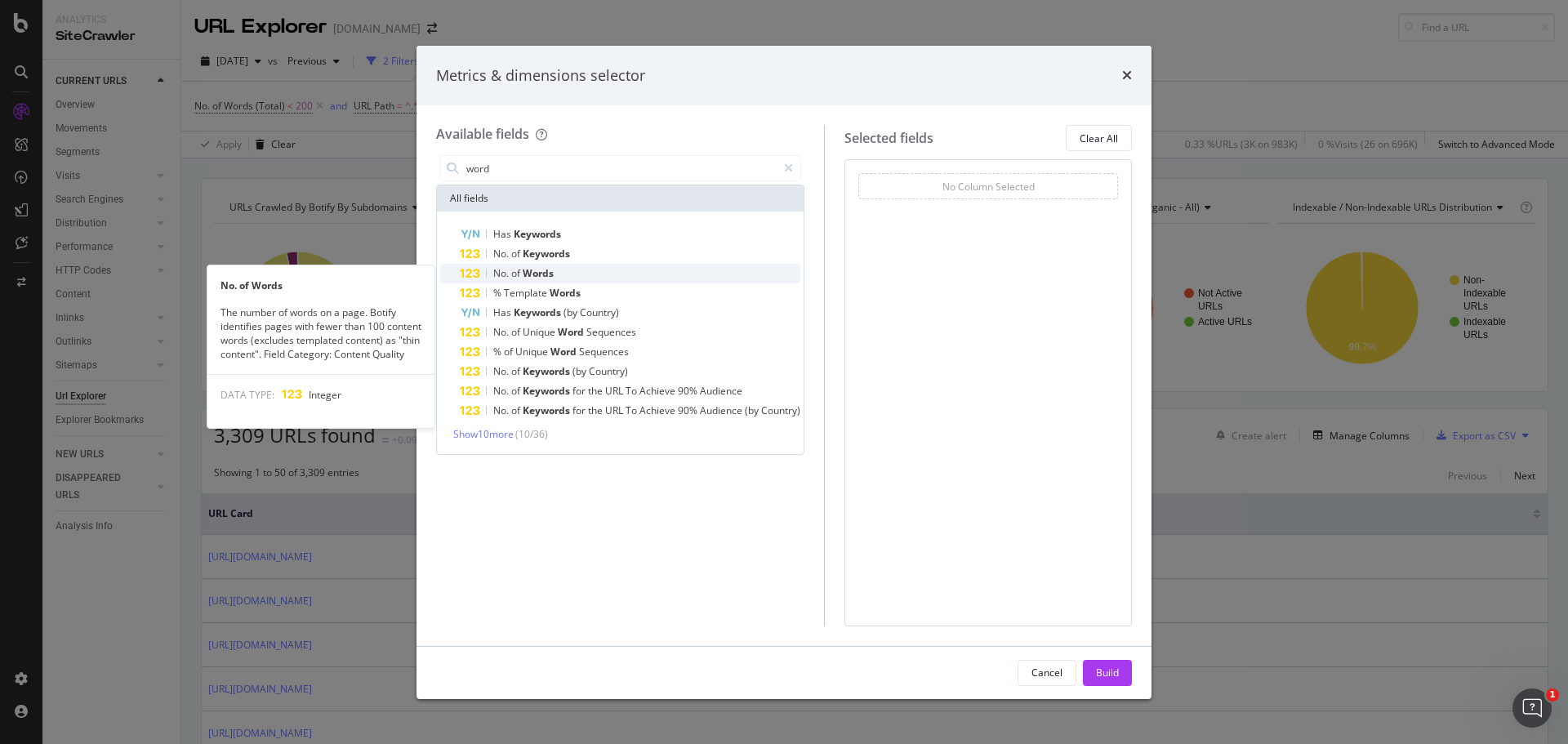
type input "word"
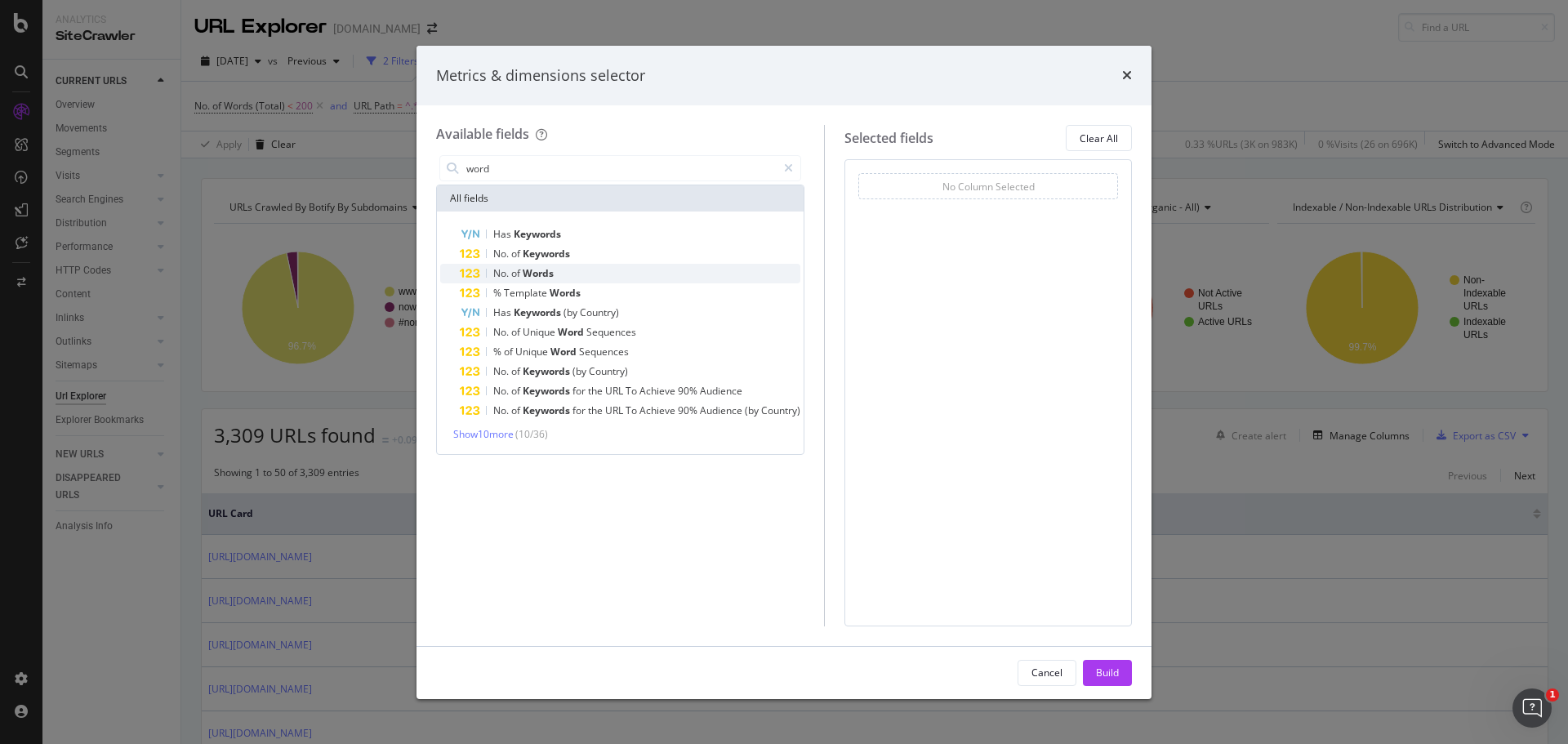
click at [569, 276] on div "No. of Words" at bounding box center [630, 274] width 340 height 20
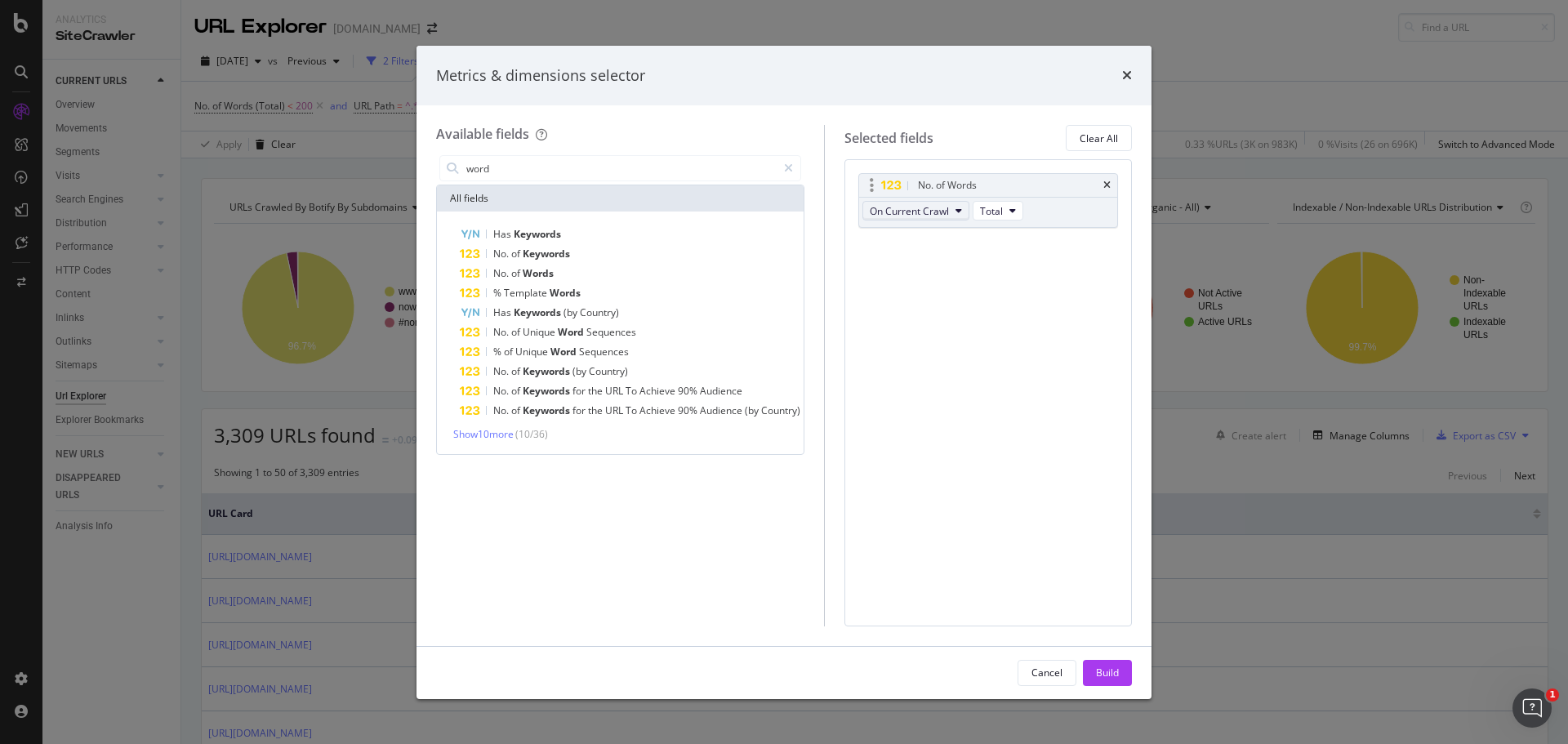
click at [959, 209] on icon "modal" at bounding box center [959, 210] width 7 height 9
click at [1007, 210] on button "Total" at bounding box center [998, 210] width 50 height 20
click at [959, 210] on icon "modal" at bounding box center [959, 210] width 7 height 9
click at [946, 245] on span "On Current Crawl" at bounding box center [924, 239] width 92 height 15
click at [1005, 212] on button "Total" at bounding box center [998, 210] width 50 height 20
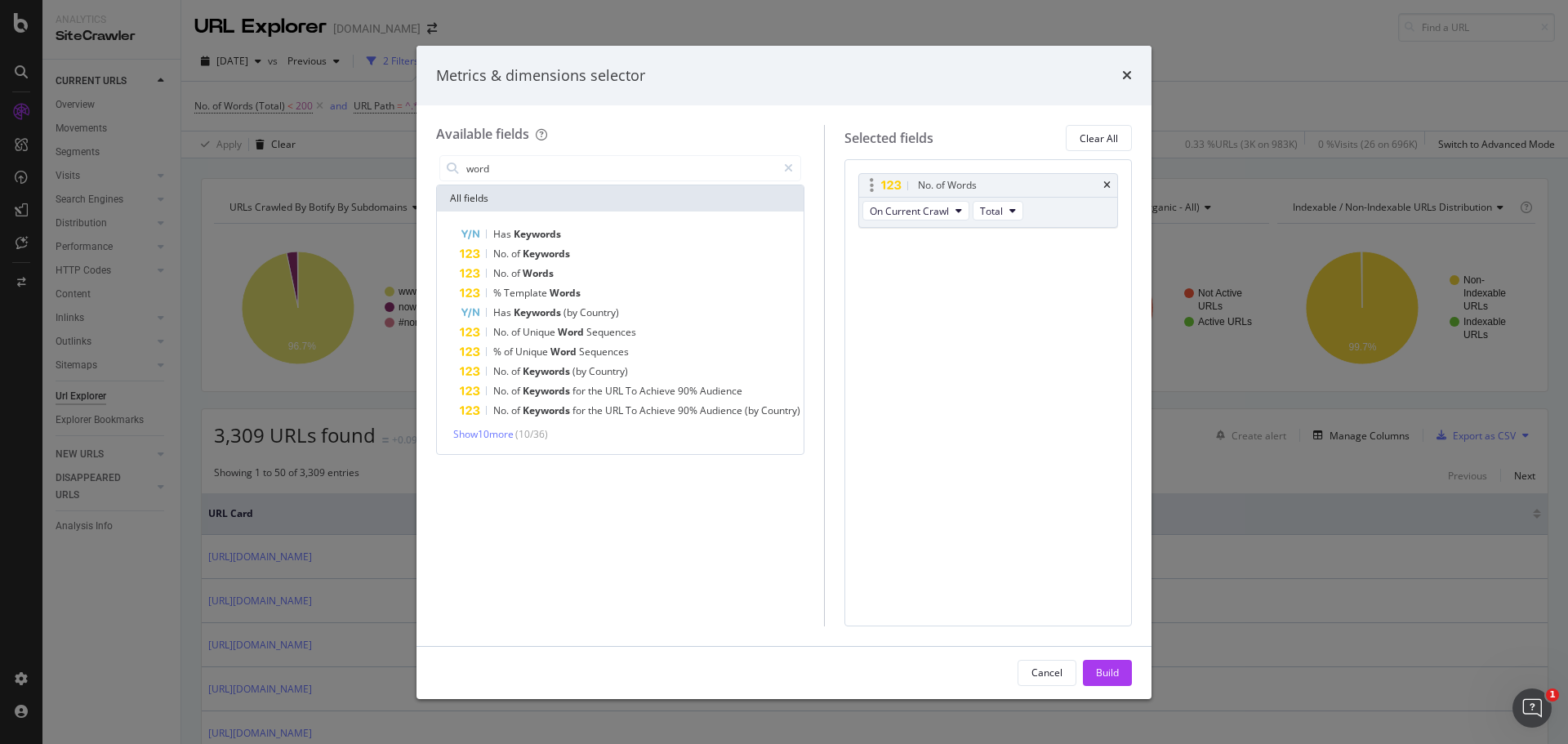
click at [1087, 225] on div "No. of Words On Current Crawl Total" at bounding box center [988, 201] width 260 height 55
click at [1047, 210] on div "No. of Words On Current Crawl Total" at bounding box center [988, 201] width 260 height 55
click at [1020, 192] on div "No. of Words" at bounding box center [1007, 185] width 186 height 16
click at [874, 192] on icon "modal" at bounding box center [871, 185] width 4 height 16
click at [892, 184] on icon "modal" at bounding box center [891, 186] width 21 height 10
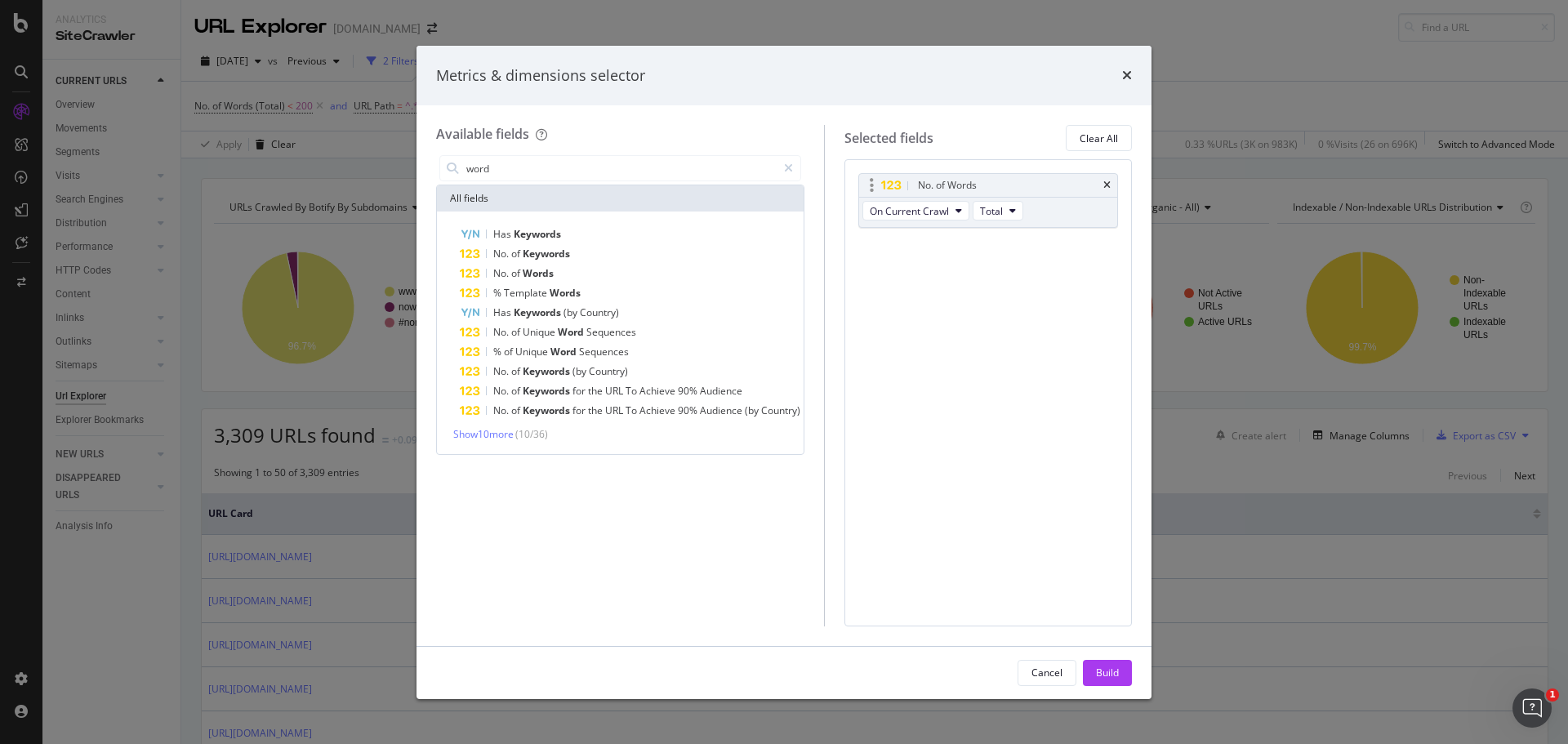
click at [892, 184] on icon "modal" at bounding box center [891, 186] width 21 height 10
click at [1097, 664] on div "Build" at bounding box center [1107, 673] width 23 height 25
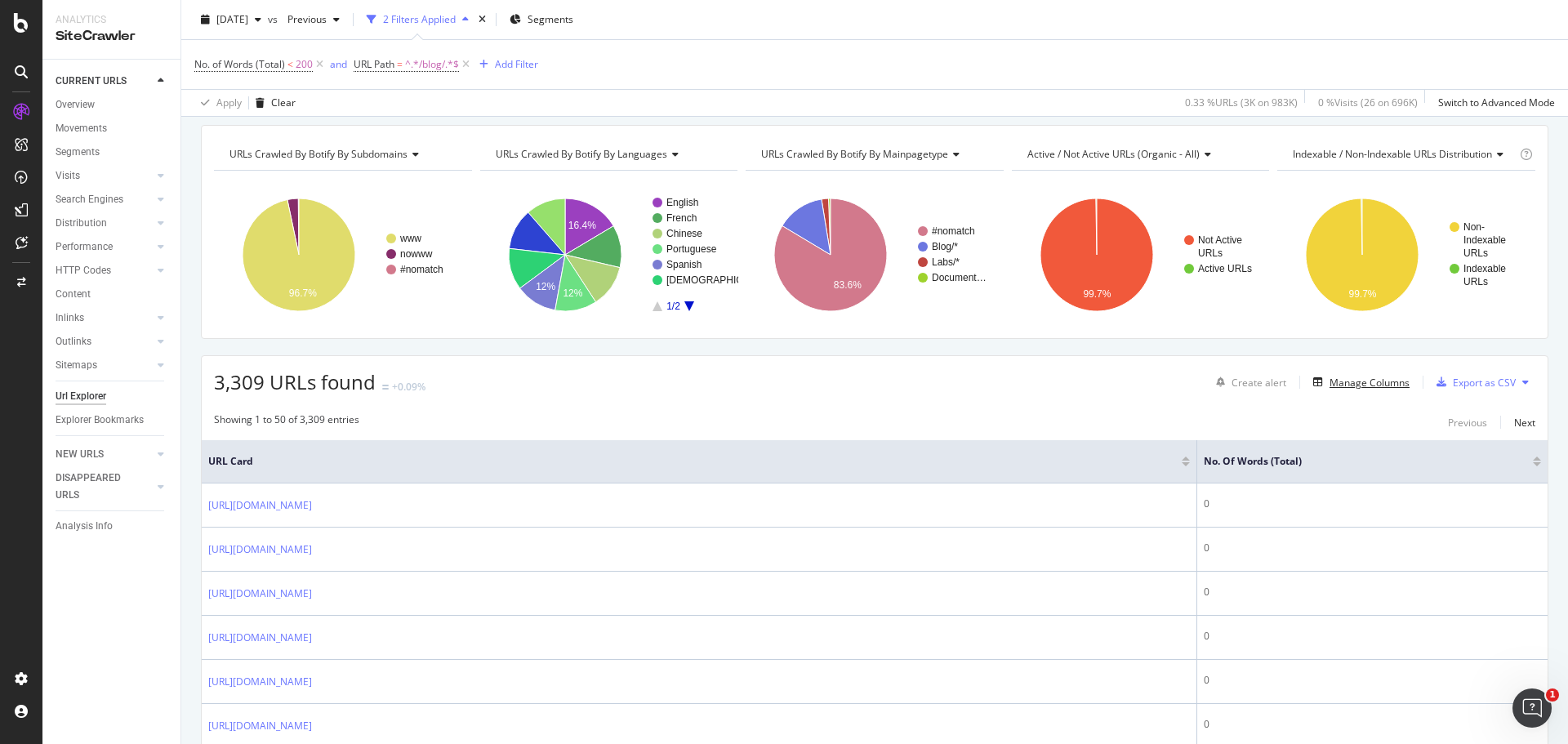
scroll to position [82, 0]
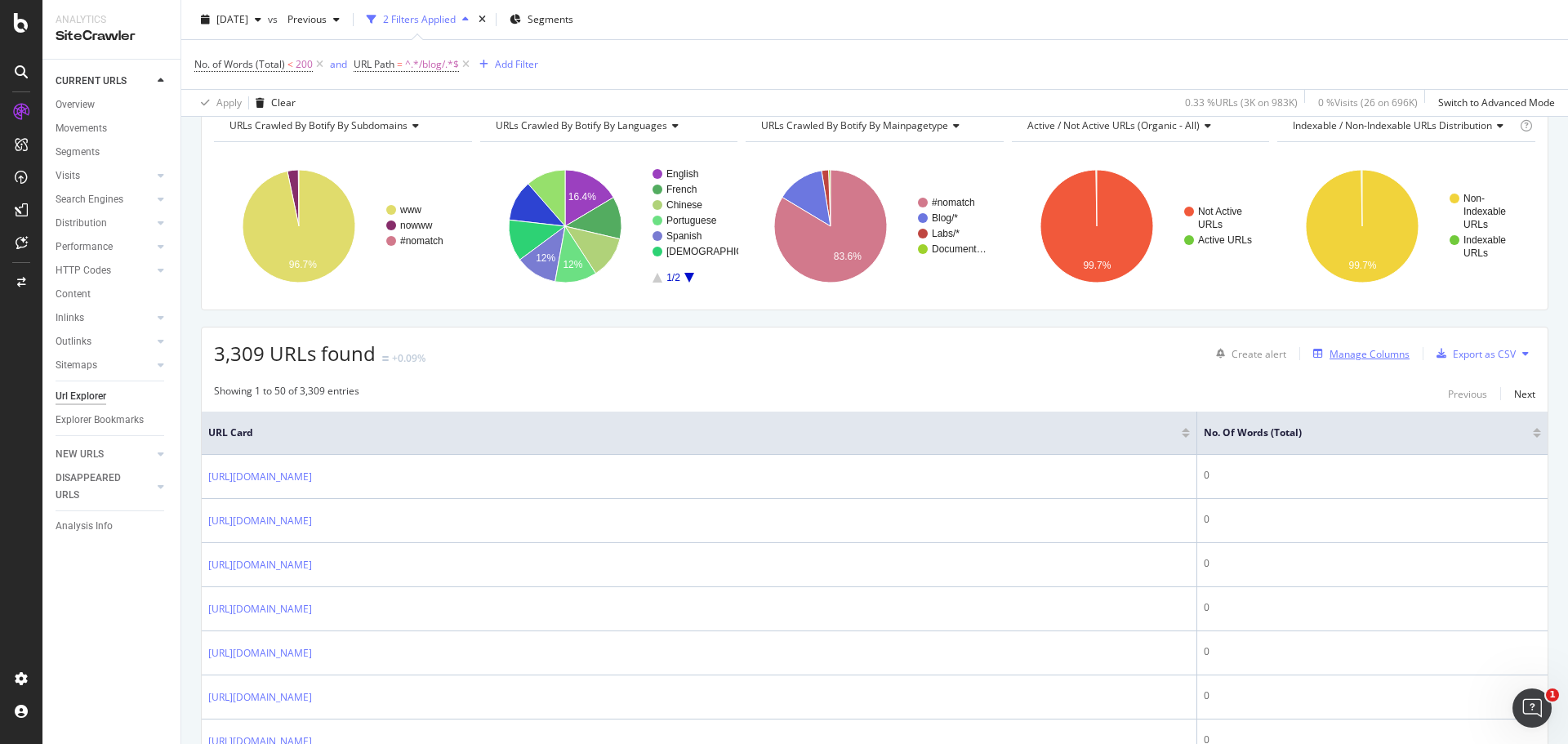
click at [1355, 356] on div "Manage Columns" at bounding box center [1370, 354] width 80 height 14
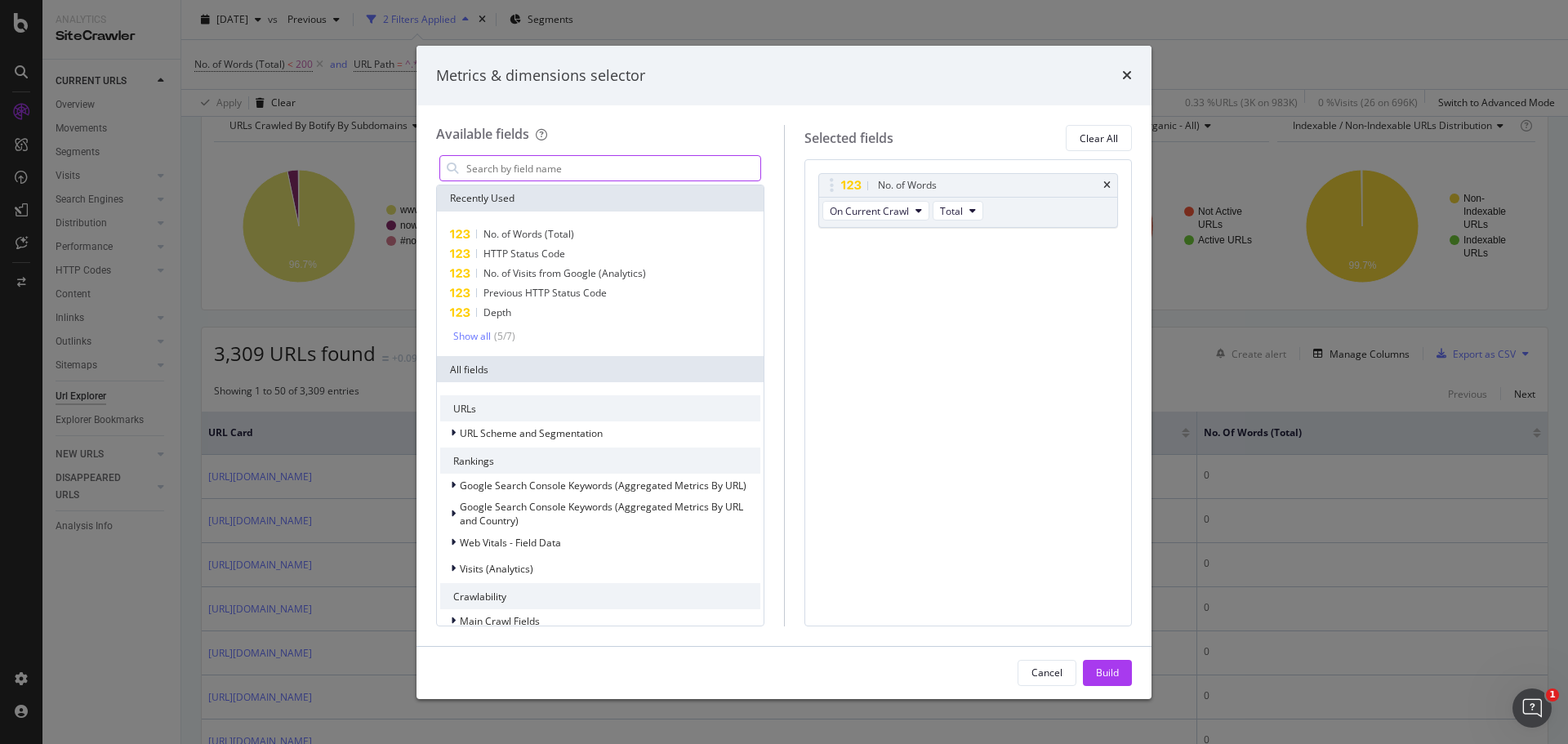
click at [581, 173] on input "modal" at bounding box center [613, 168] width 296 height 25
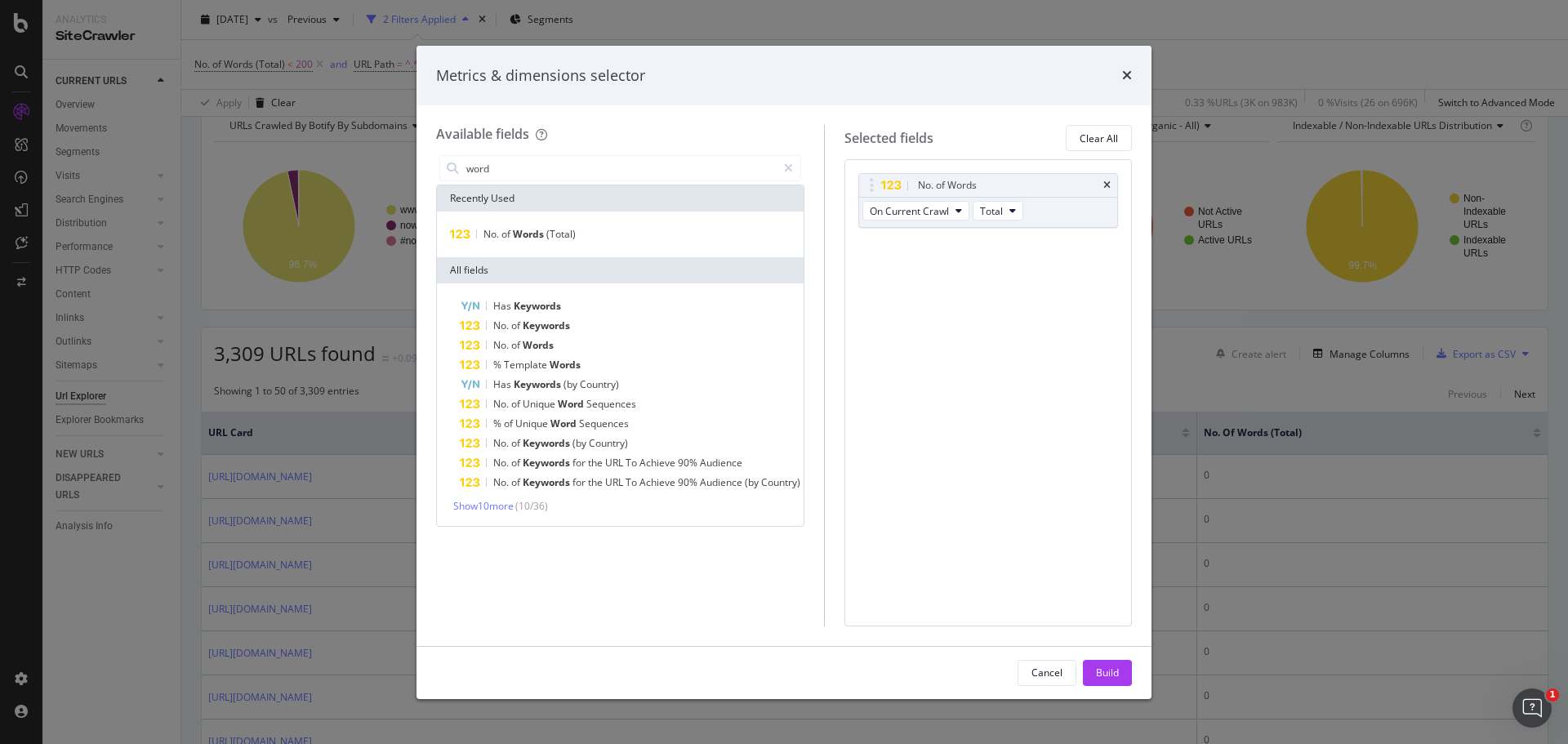
type input "word"
click at [1122, 72] on div "Metrics & dimensions selector" at bounding box center [784, 75] width 696 height 21
click at [1122, 76] on icon "times" at bounding box center [1126, 74] width 9 height 13
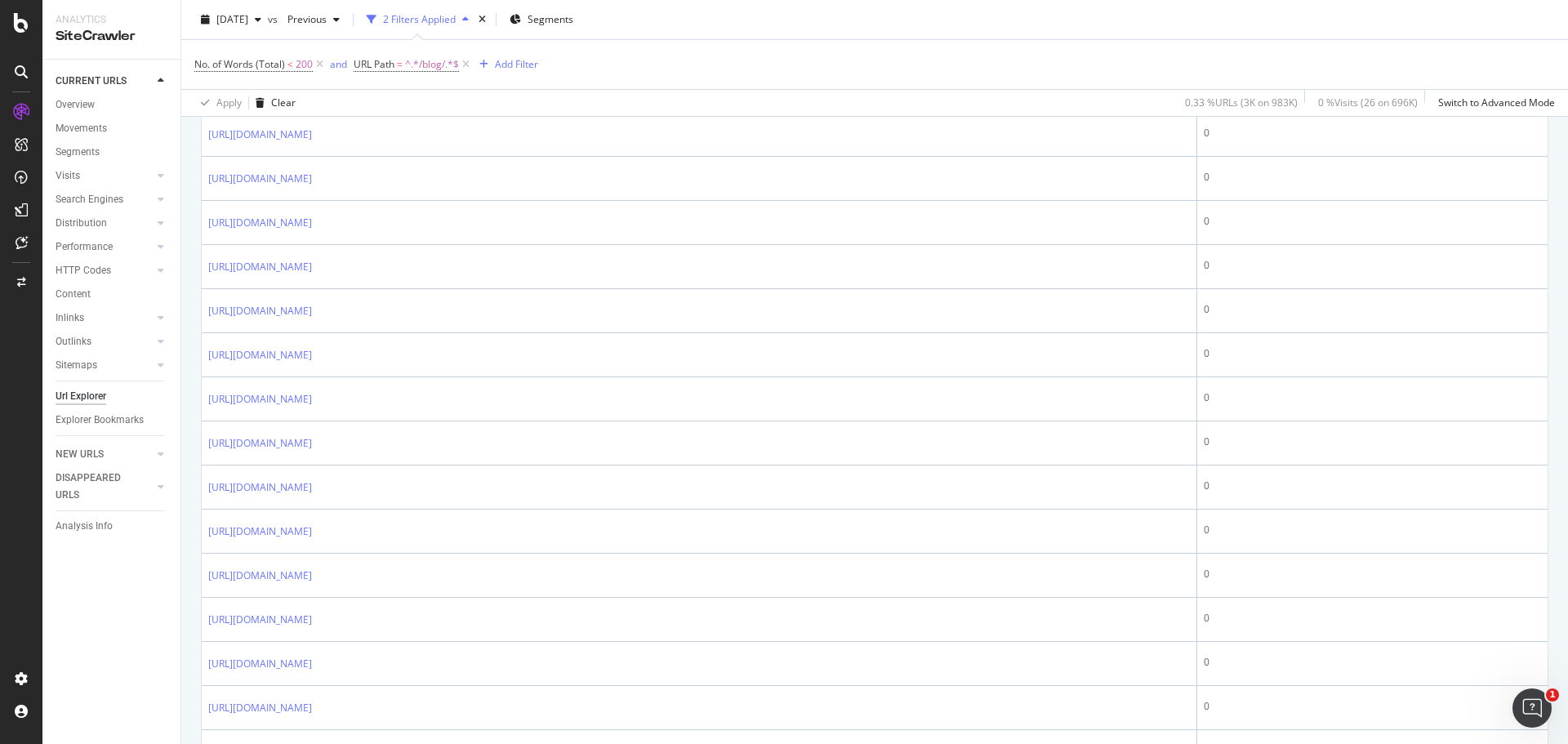
scroll to position [972, 0]
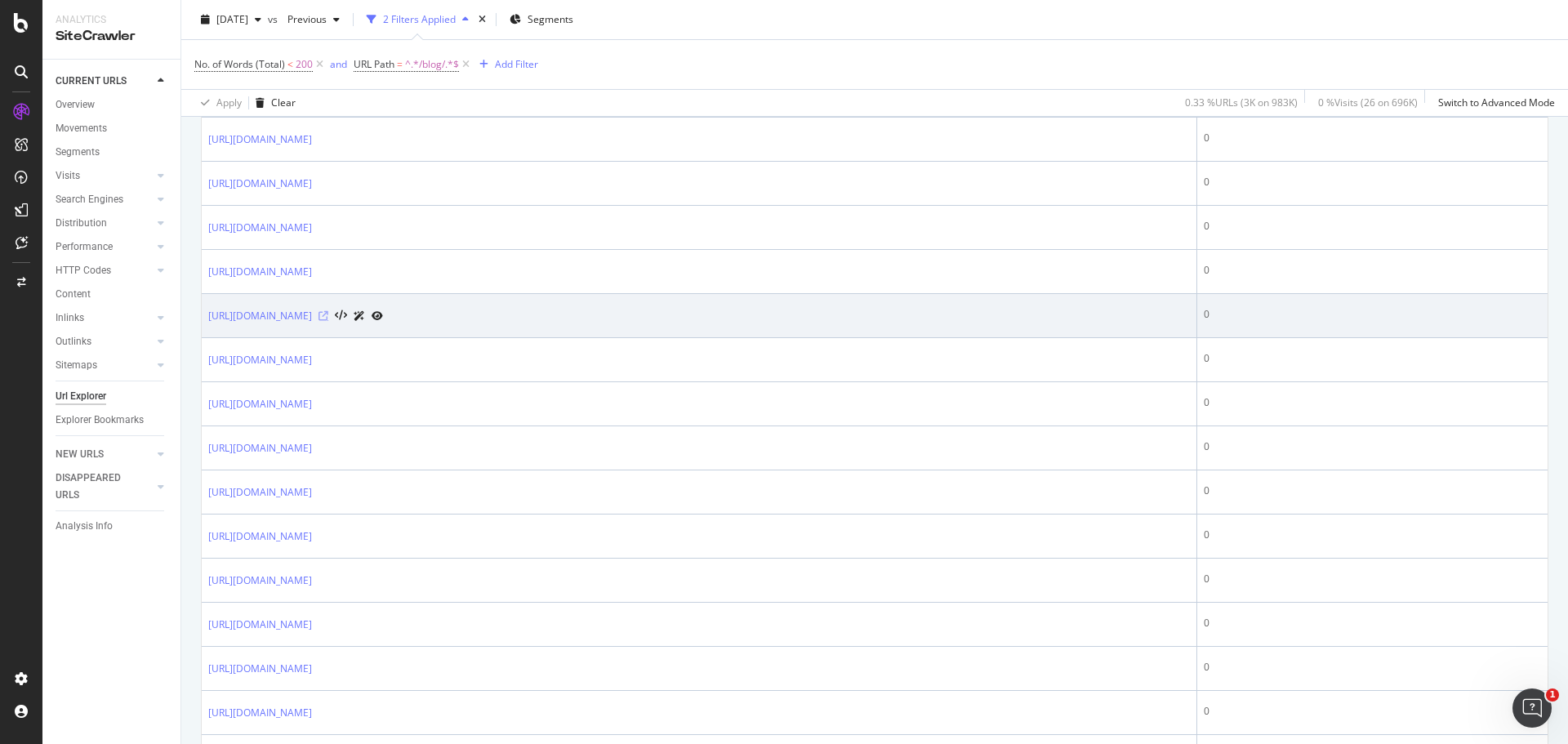
click at [328, 316] on icon at bounding box center [323, 316] width 9 height 9
click at [328, 318] on icon at bounding box center [323, 316] width 9 height 9
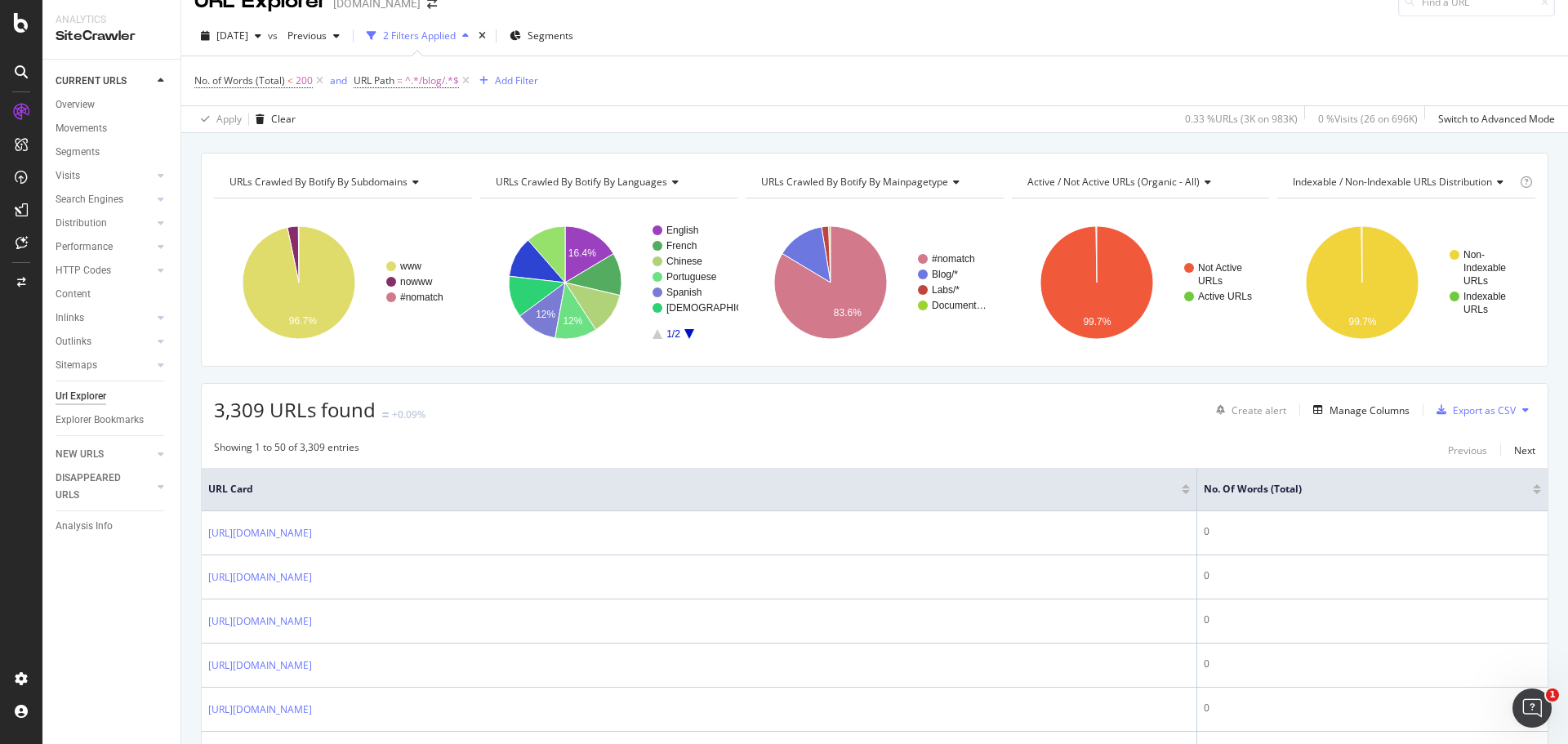
scroll to position [0, 0]
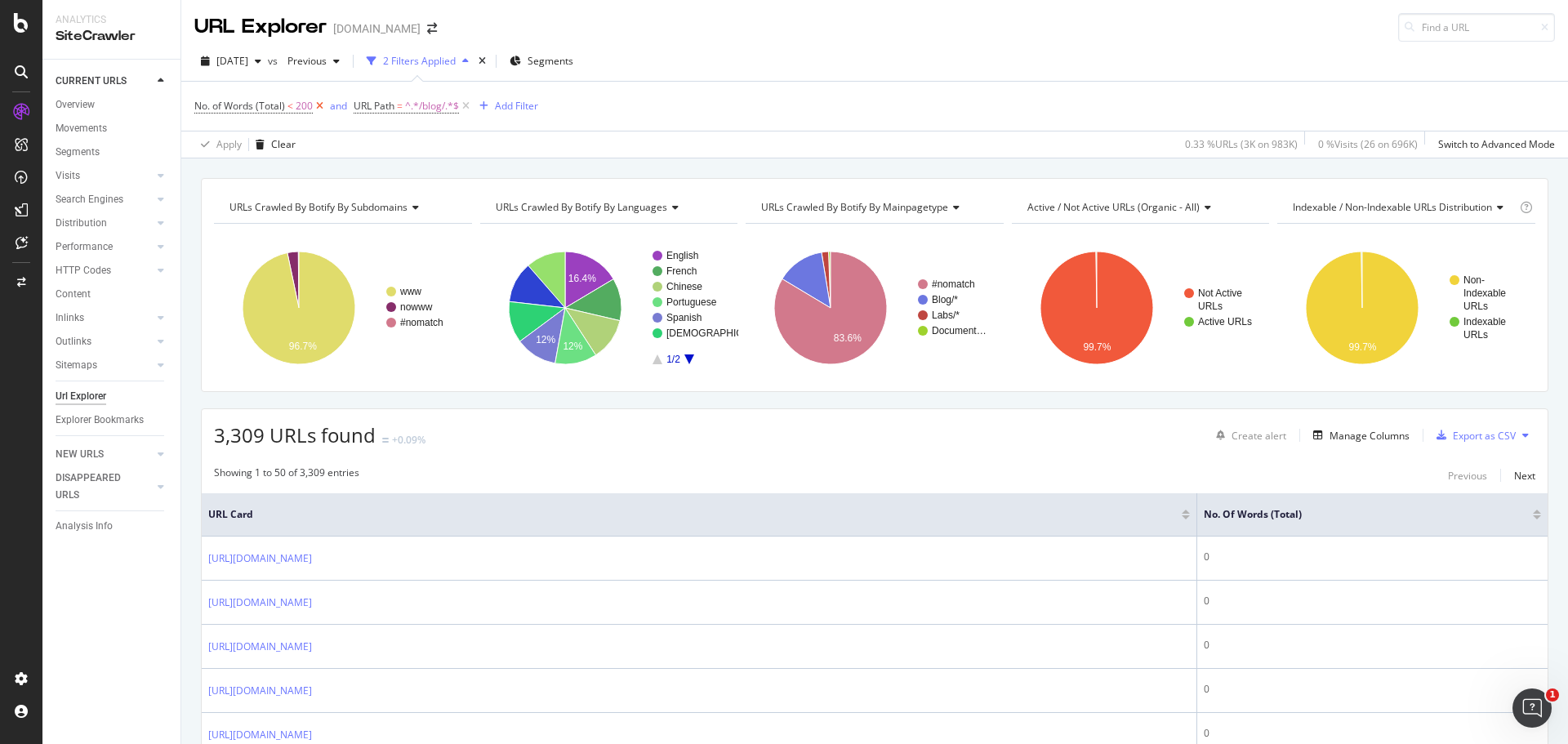
click at [321, 108] on icon at bounding box center [320, 106] width 14 height 16
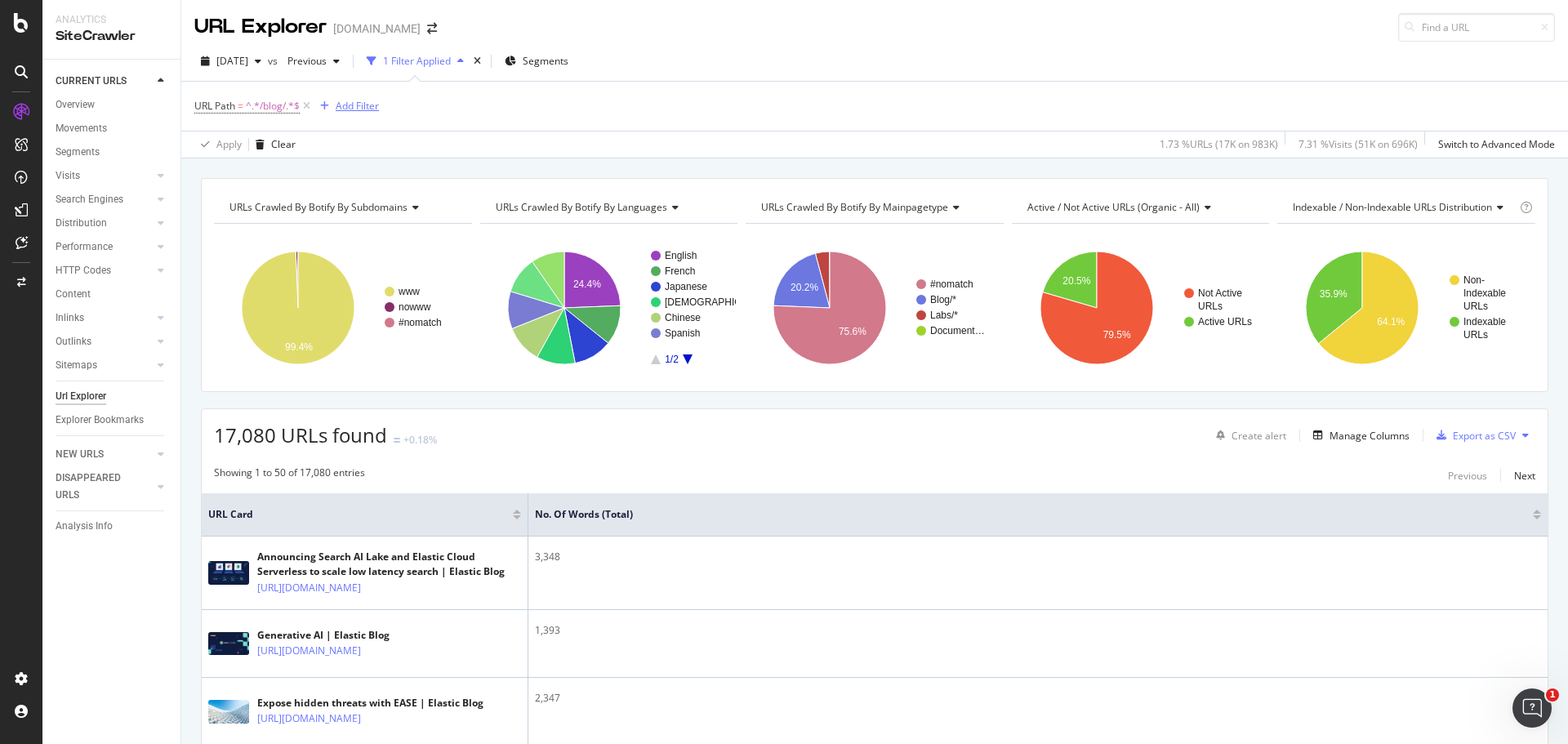
click at [355, 107] on div "Add Filter" at bounding box center [357, 106] width 44 height 14
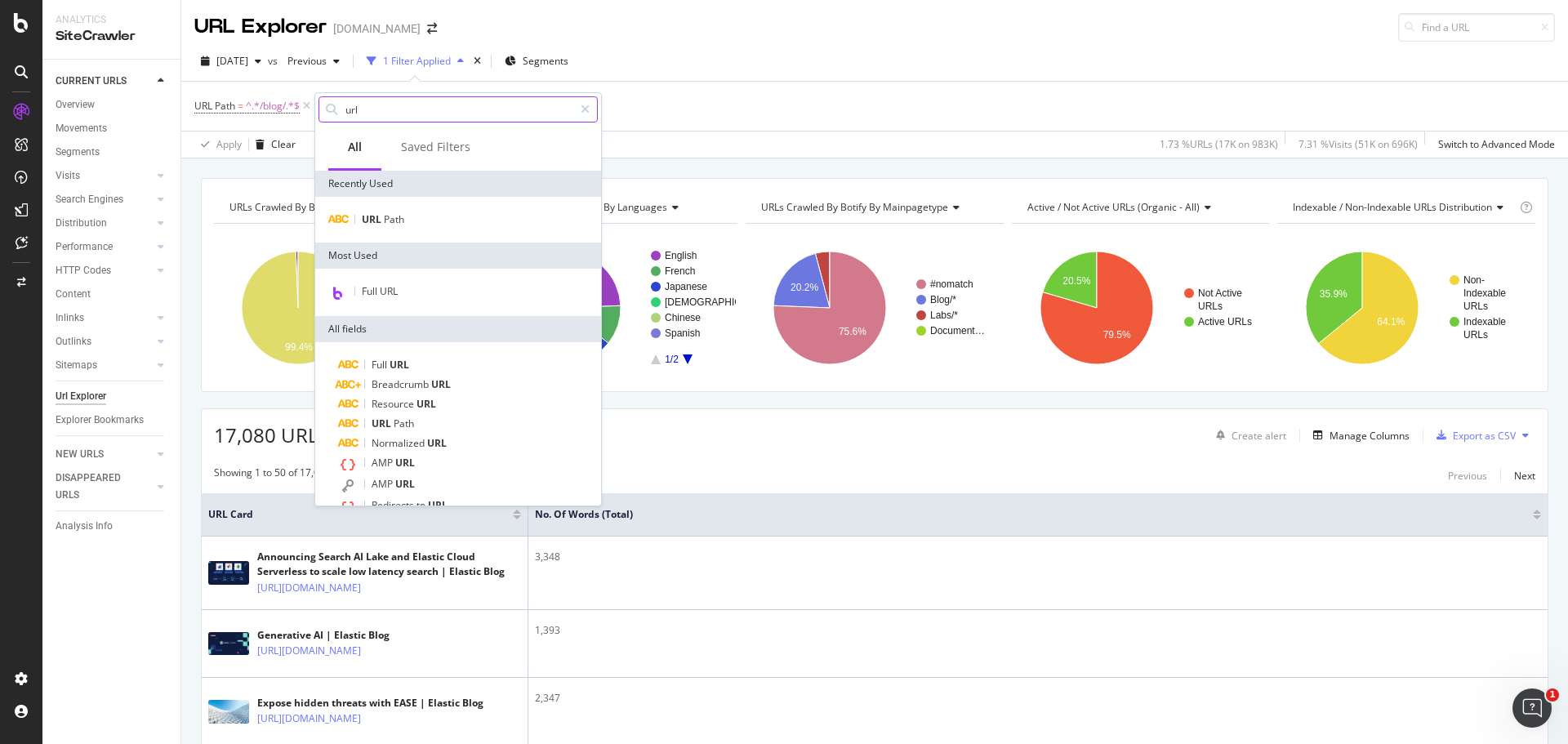
click at [410, 118] on input "url" at bounding box center [458, 109] width 229 height 25
click at [410, 115] on input "url" at bounding box center [458, 109] width 229 height 25
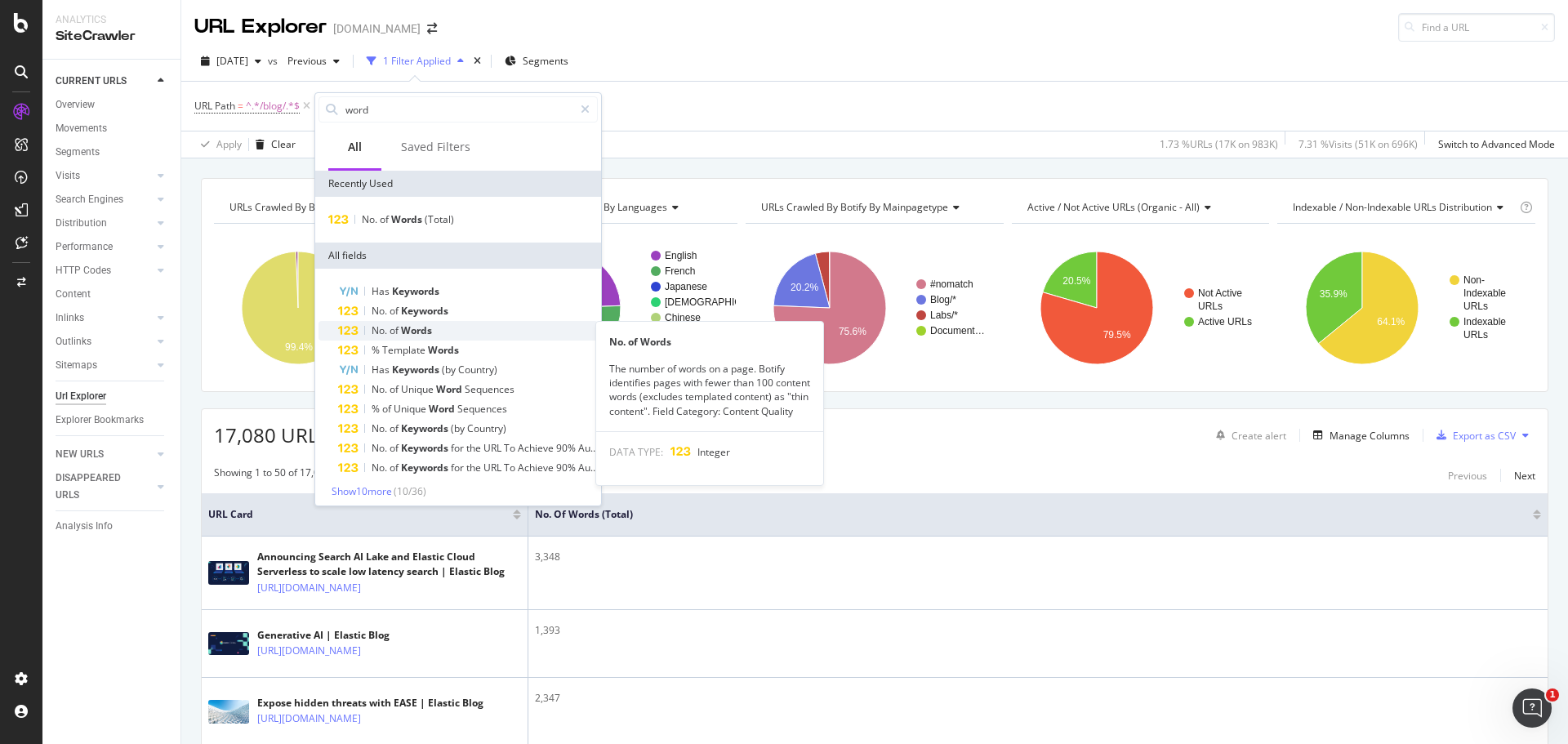
type input "word"
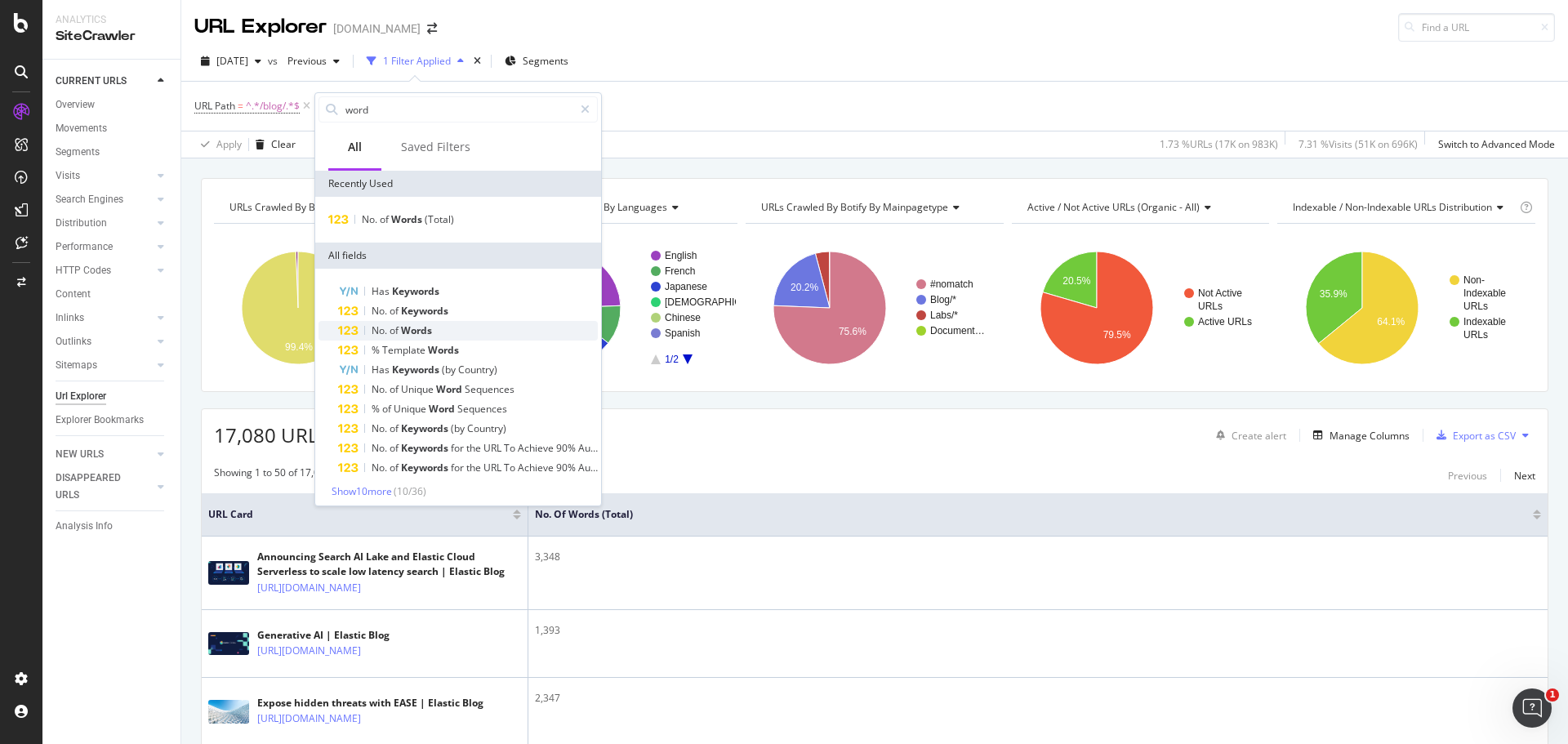
click at [448, 330] on div "No. of Words" at bounding box center [468, 330] width 260 height 20
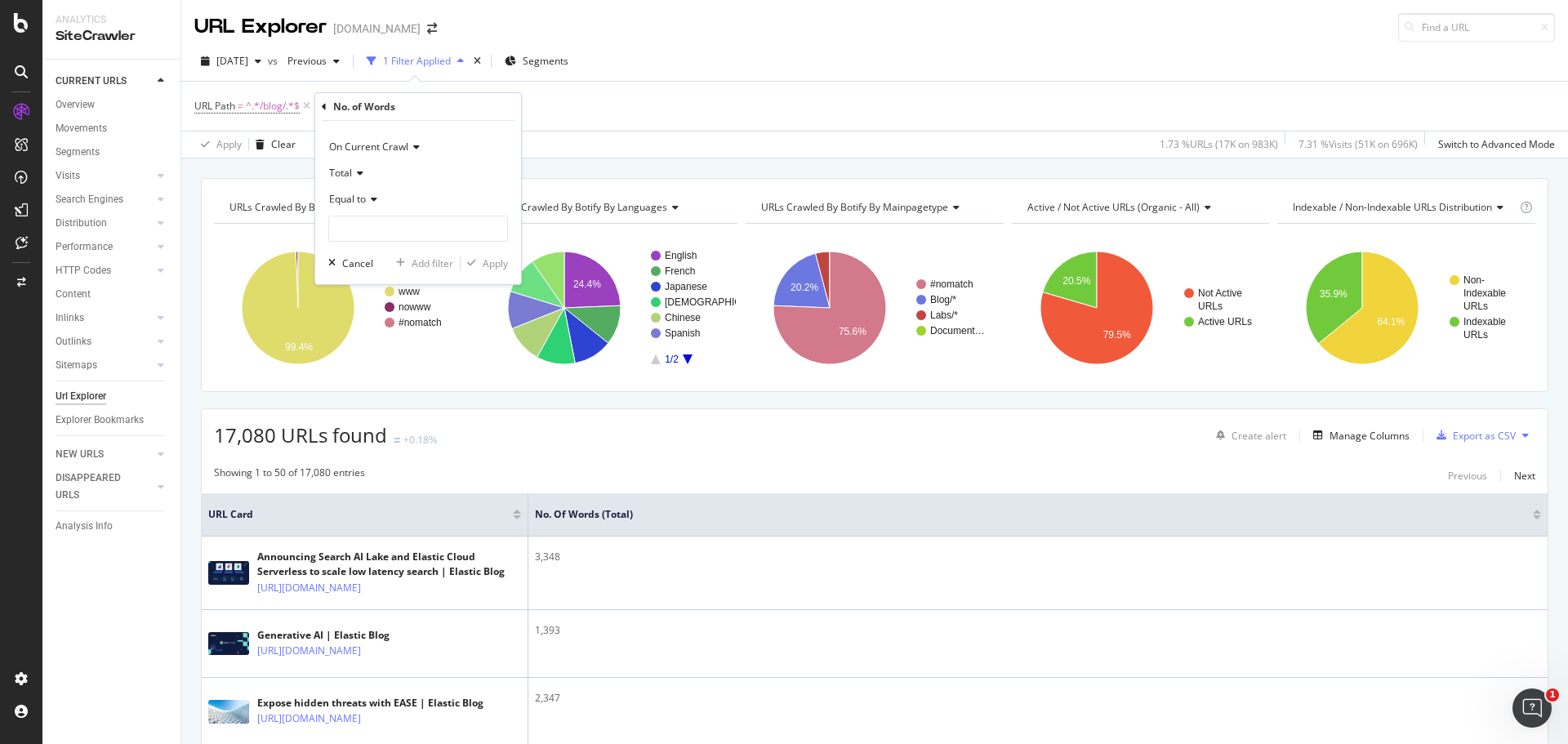
click at [376, 200] on icon at bounding box center [371, 198] width 11 height 9
click at [393, 277] on div "Less than" at bounding box center [420, 275] width 174 height 21
click at [393, 236] on input "number" at bounding box center [418, 228] width 180 height 27
type input "300"
click at [483, 264] on div "Apply" at bounding box center [496, 263] width 26 height 14
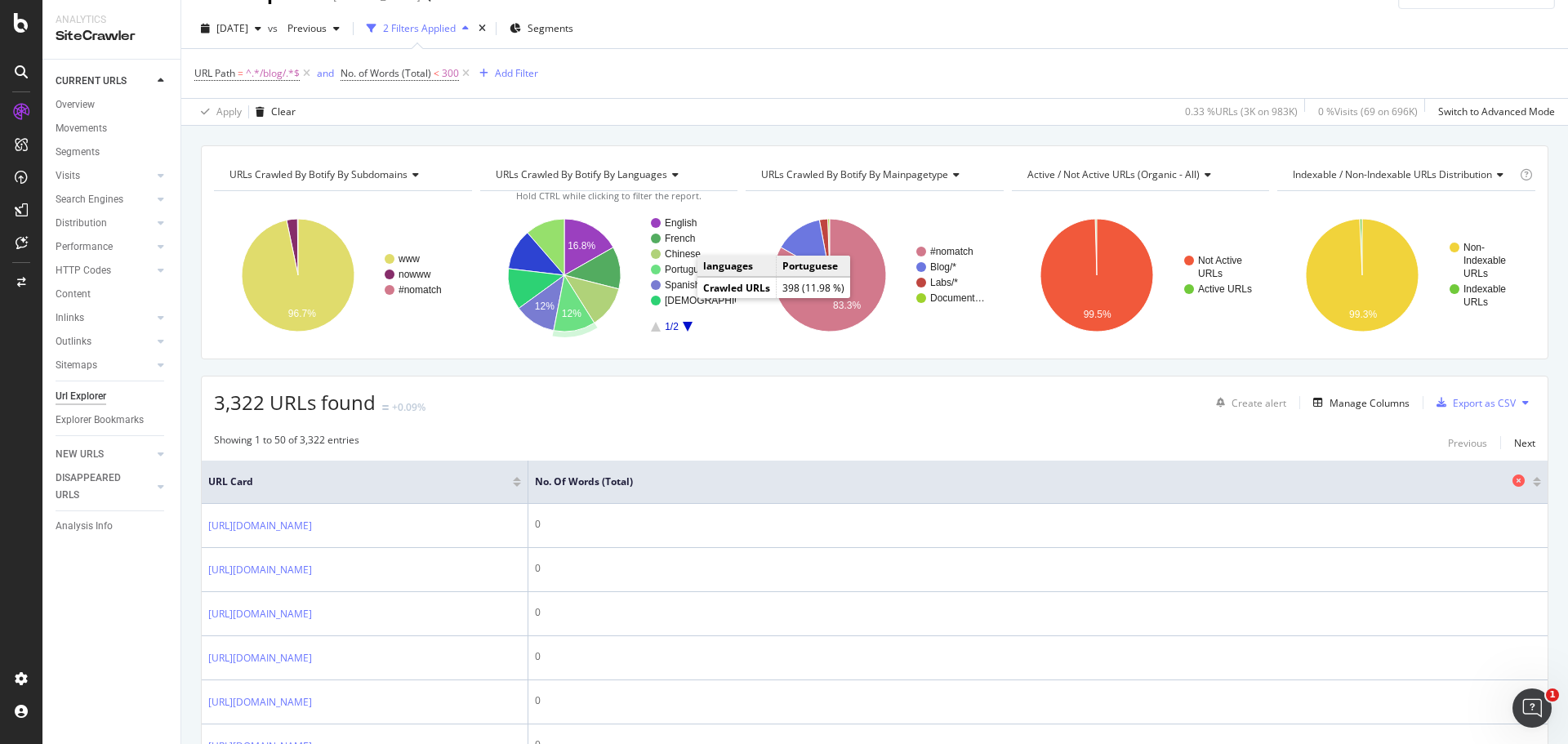
scroll to position [82, 0]
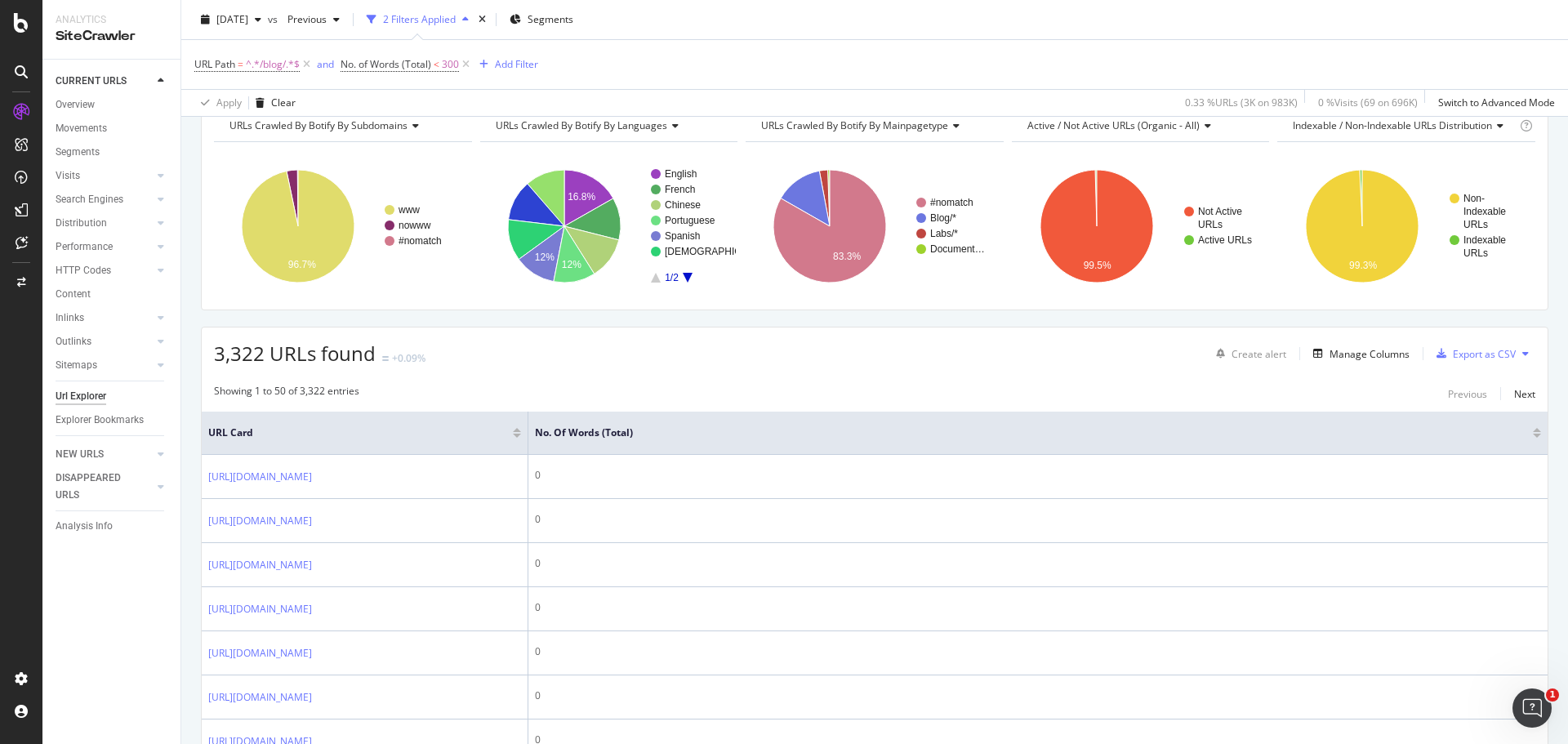
click at [1533, 434] on div at bounding box center [1537, 435] width 9 height 4
